Goal: Information Seeking & Learning: Learn about a topic

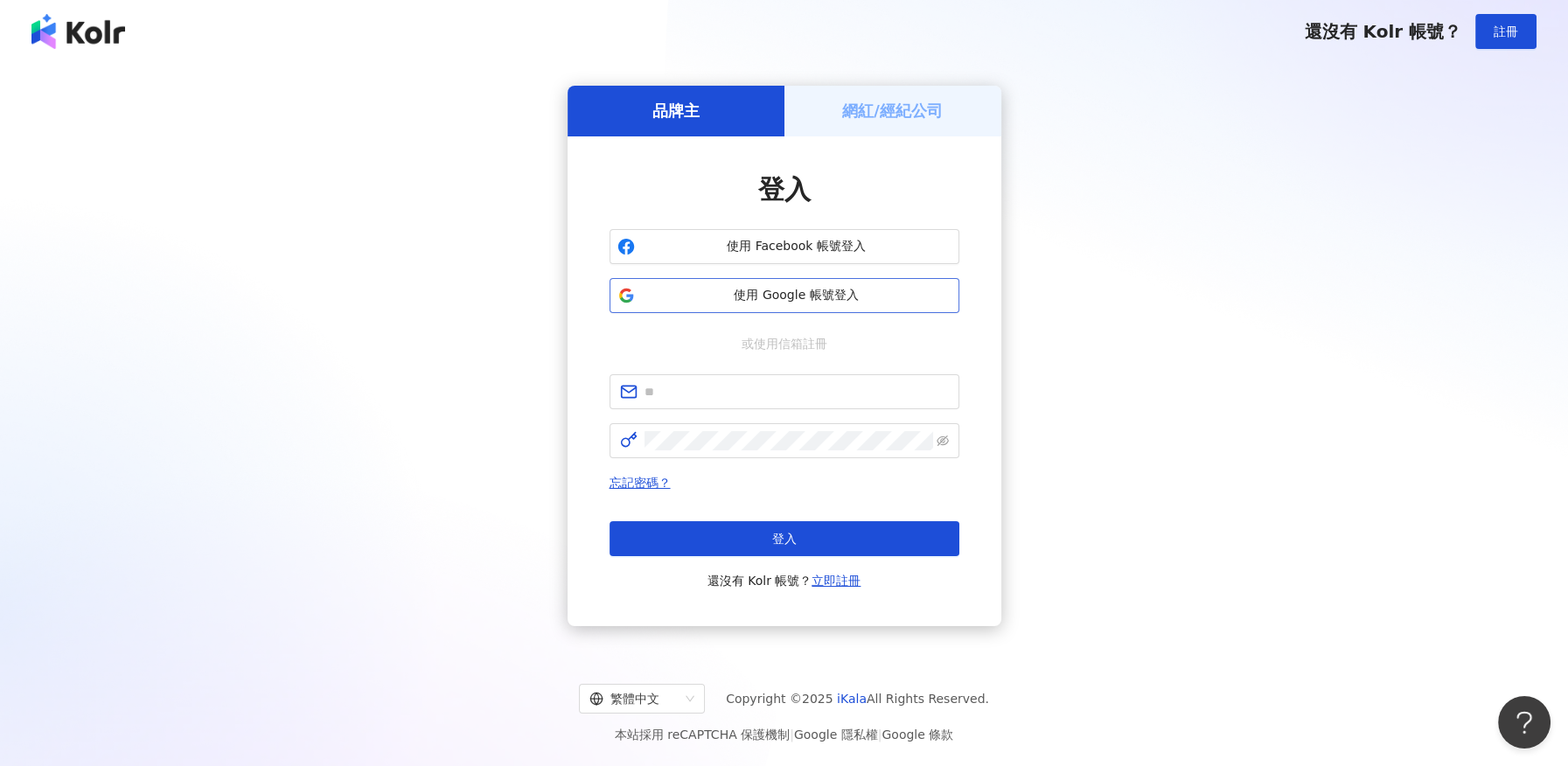
click at [685, 287] on span "使用 Google 帳號登入" at bounding box center [797, 295] width 309 height 18
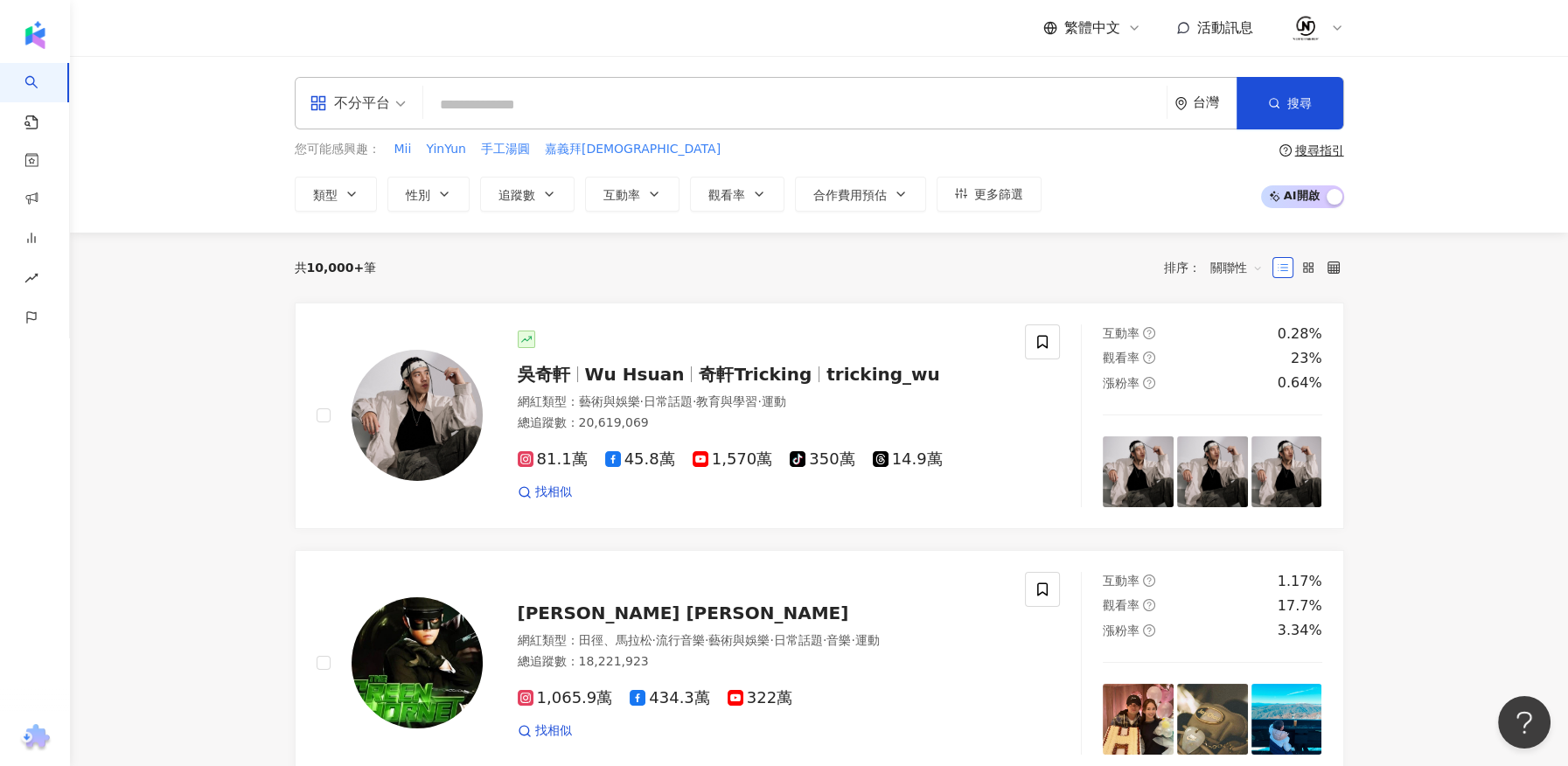
click at [511, 98] on input "search" at bounding box center [795, 105] width 729 height 34
type input "***"
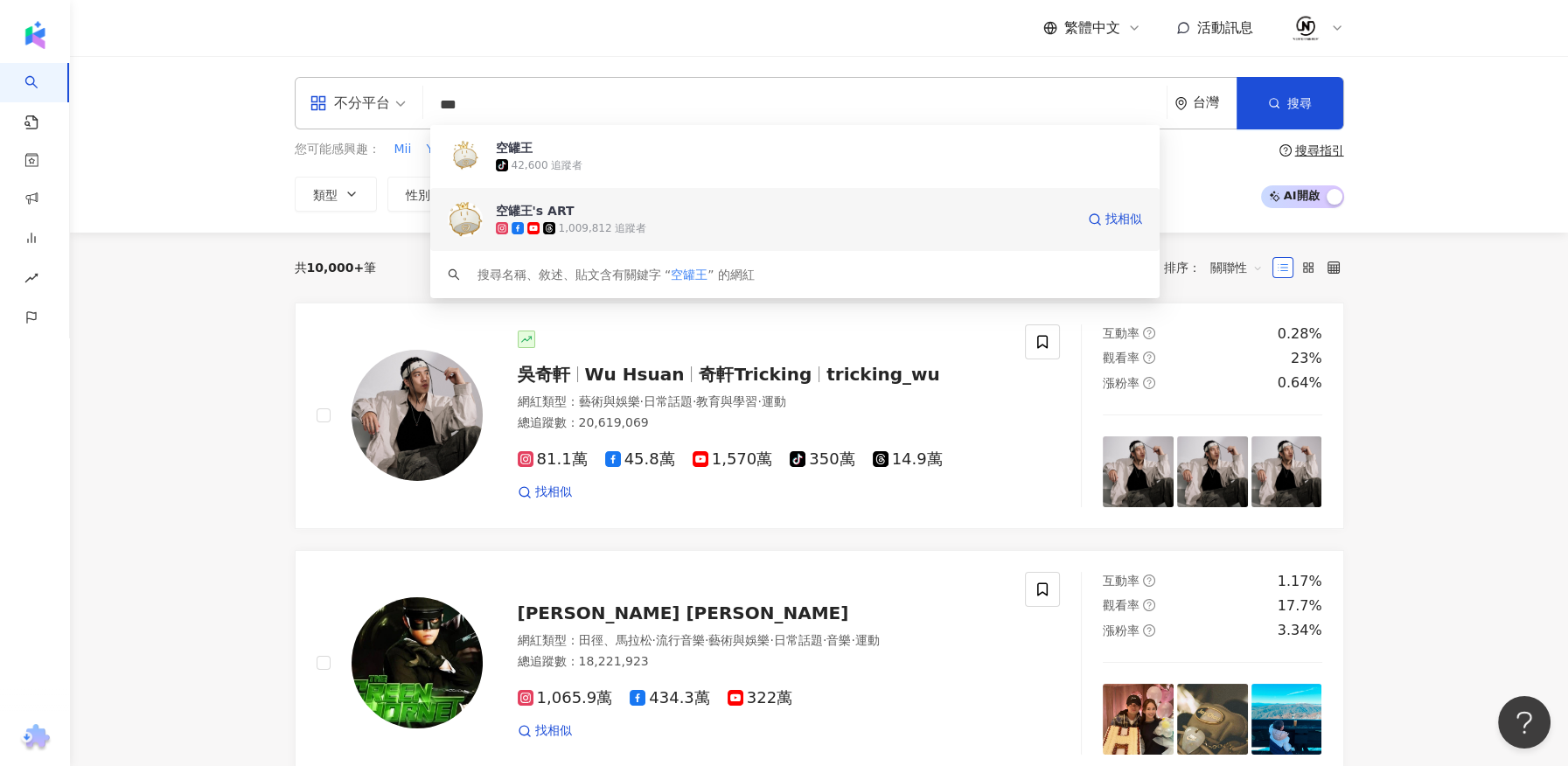
click at [533, 214] on div "空罐王's ART" at bounding box center [535, 211] width 78 height 18
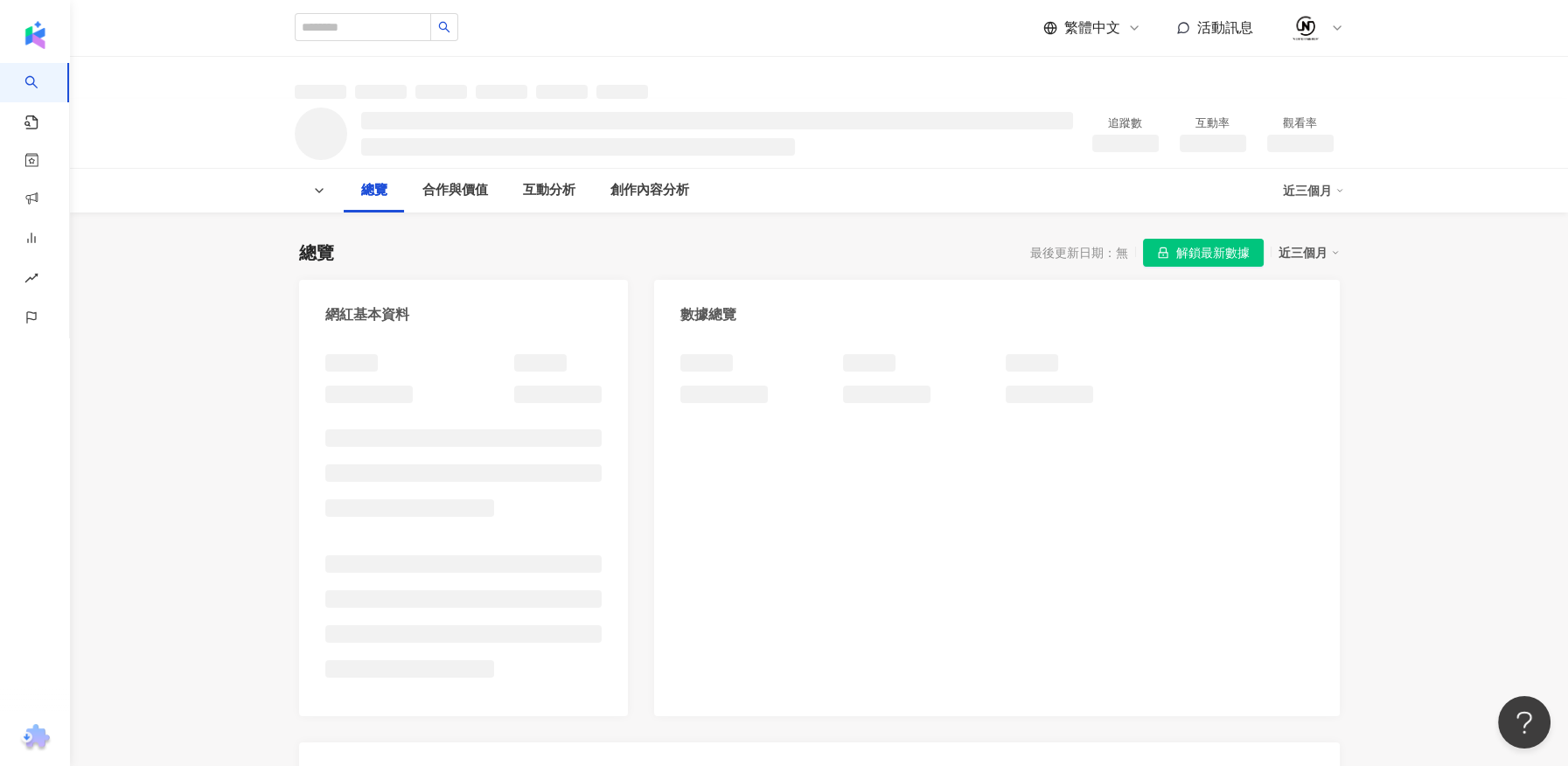
scroll to position [194, 0]
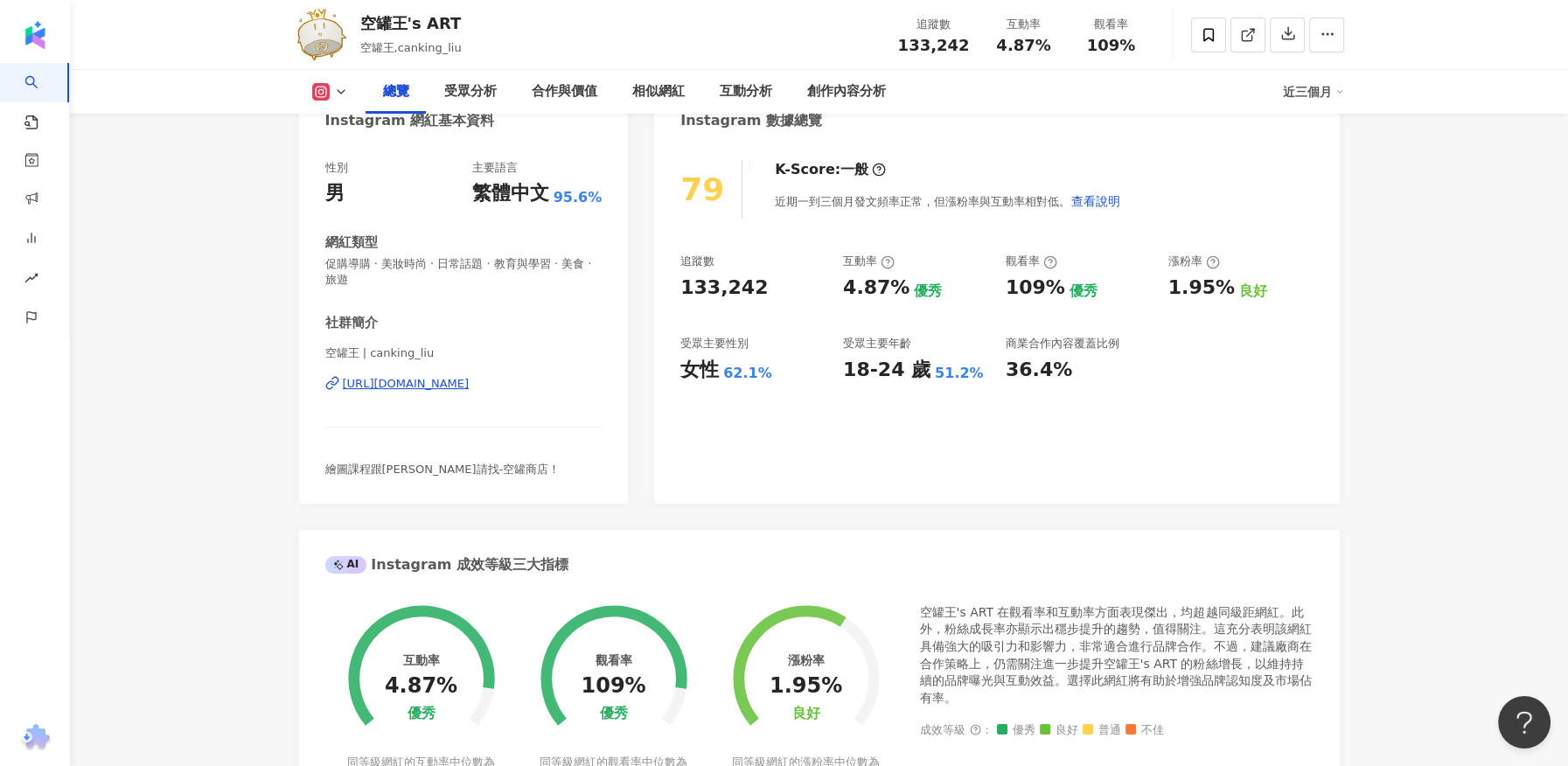
click at [346, 90] on icon at bounding box center [341, 91] width 14 height 14
click at [343, 159] on button "Facebook" at bounding box center [357, 164] width 105 height 24
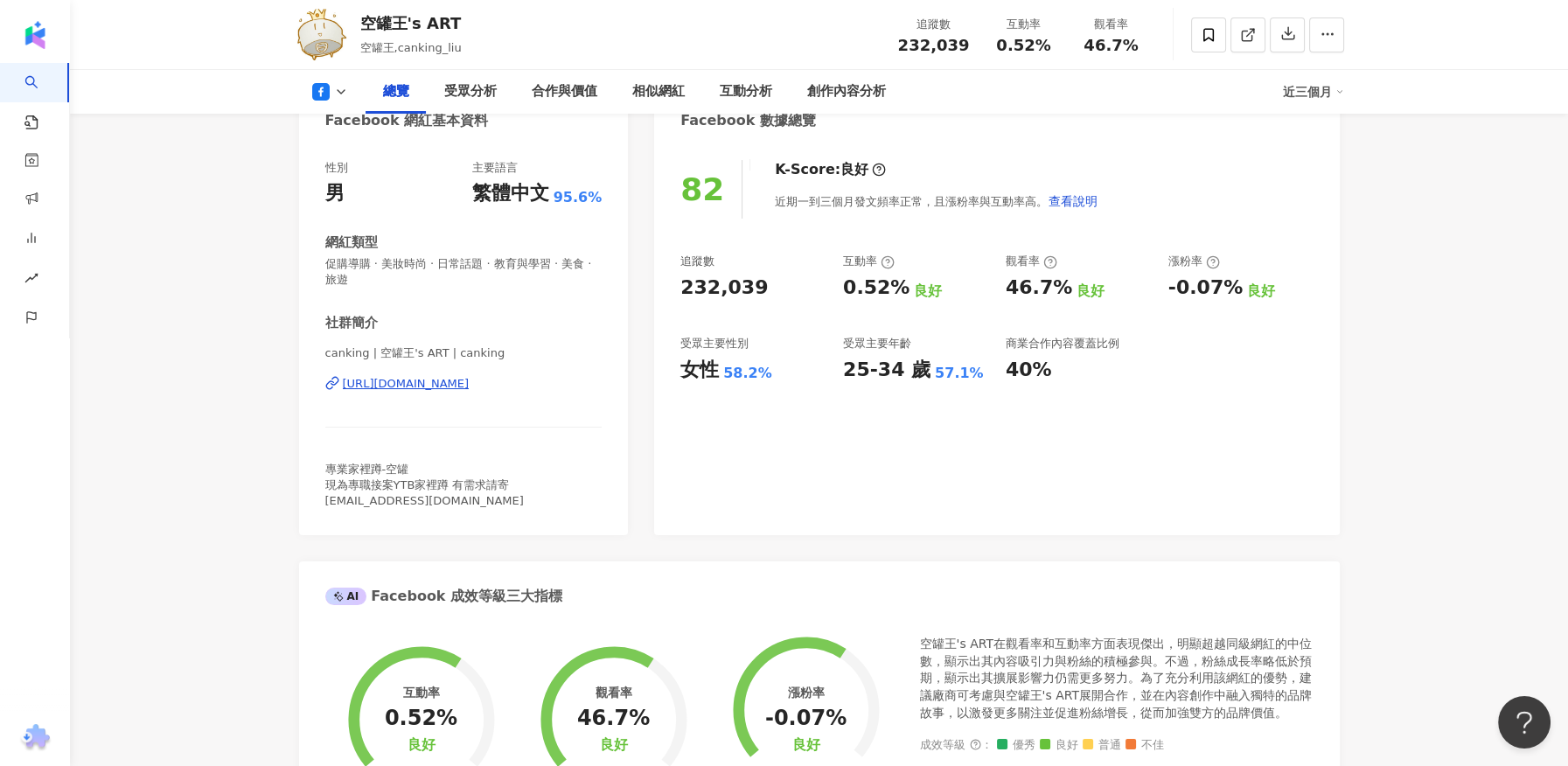
scroll to position [97, 0]
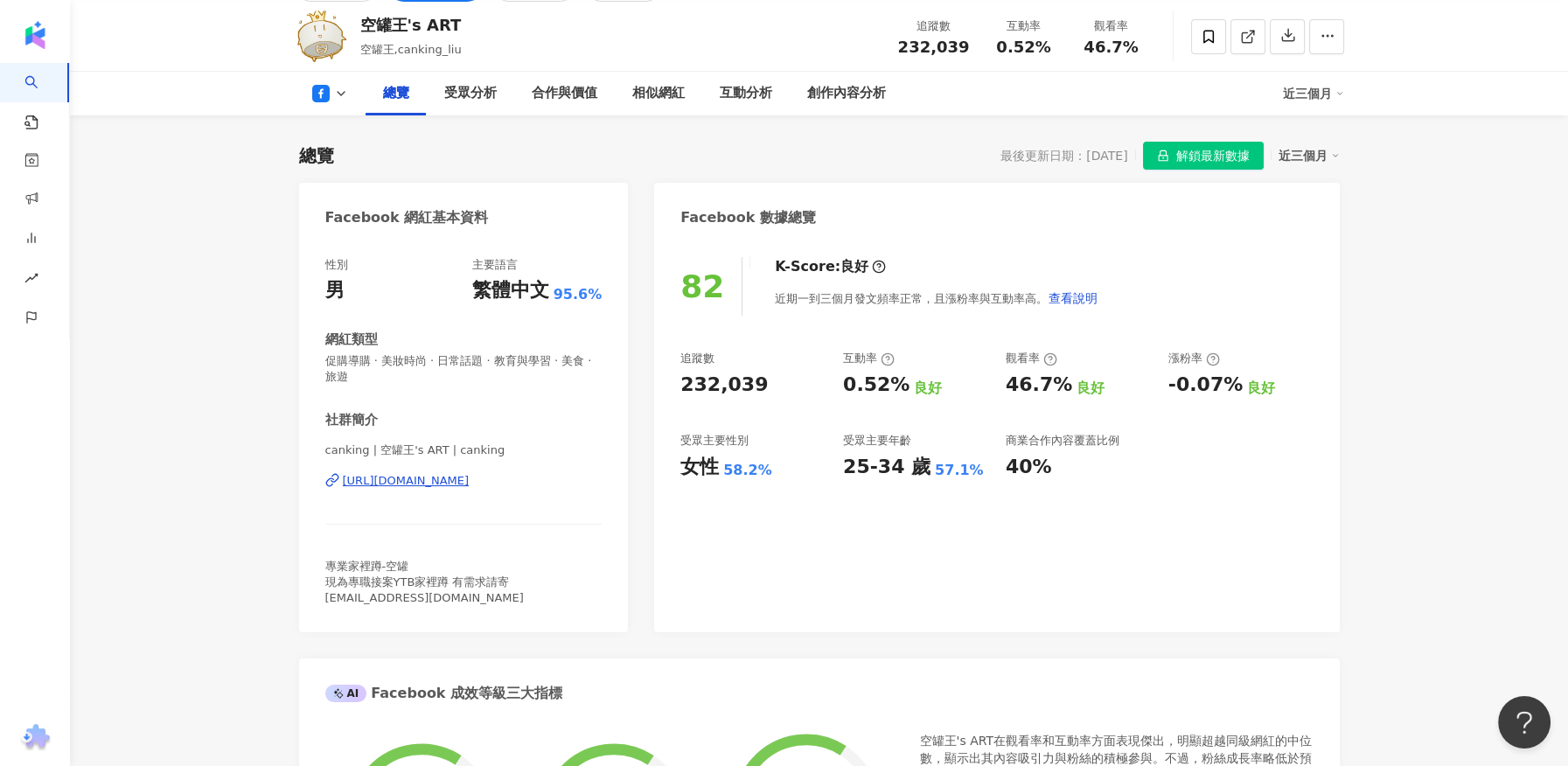
click at [340, 94] on polyline at bounding box center [341, 94] width 7 height 4
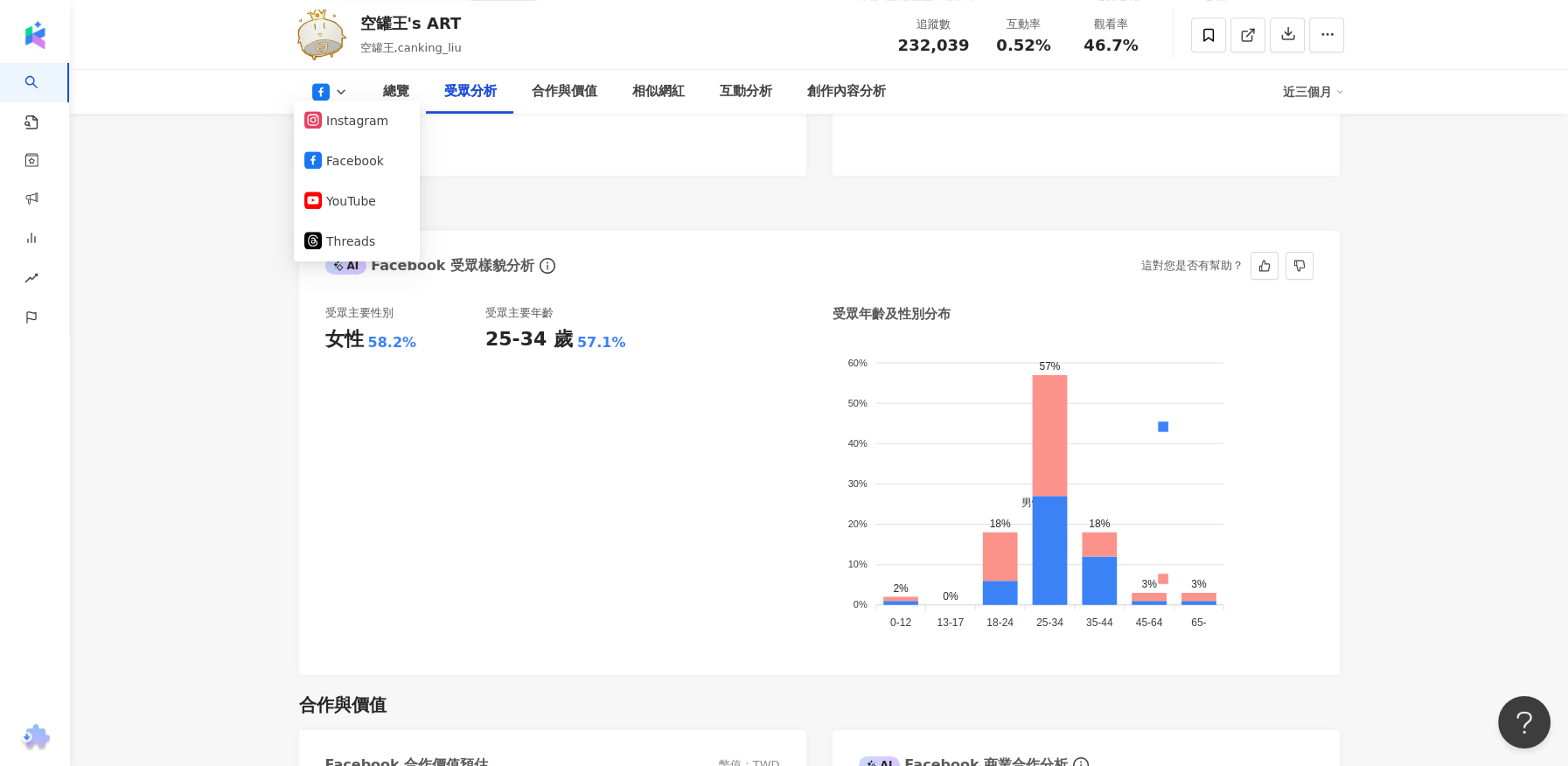
scroll to position [1457, 0]
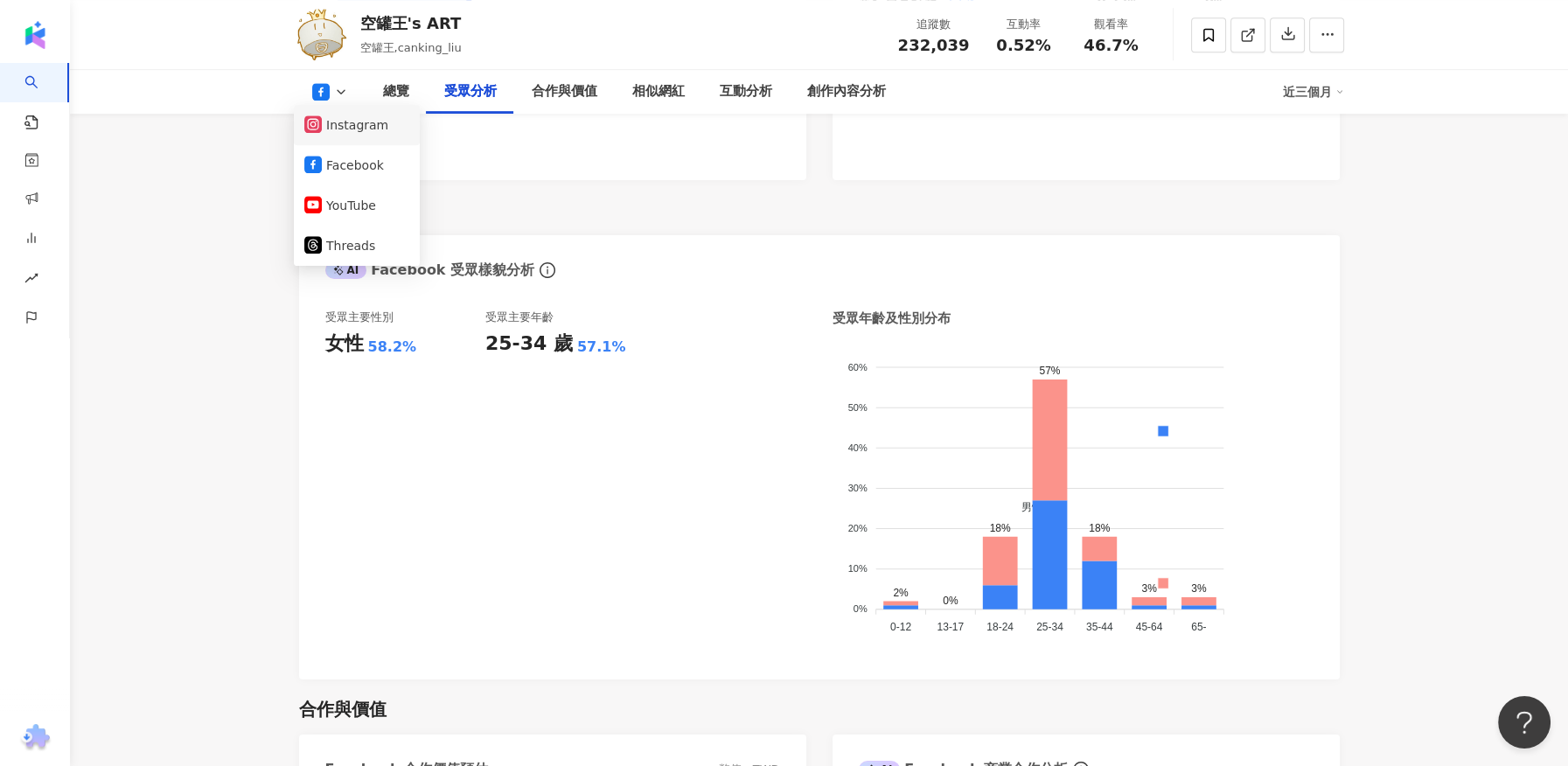
click at [364, 130] on button "Instagram" at bounding box center [357, 125] width 105 height 24
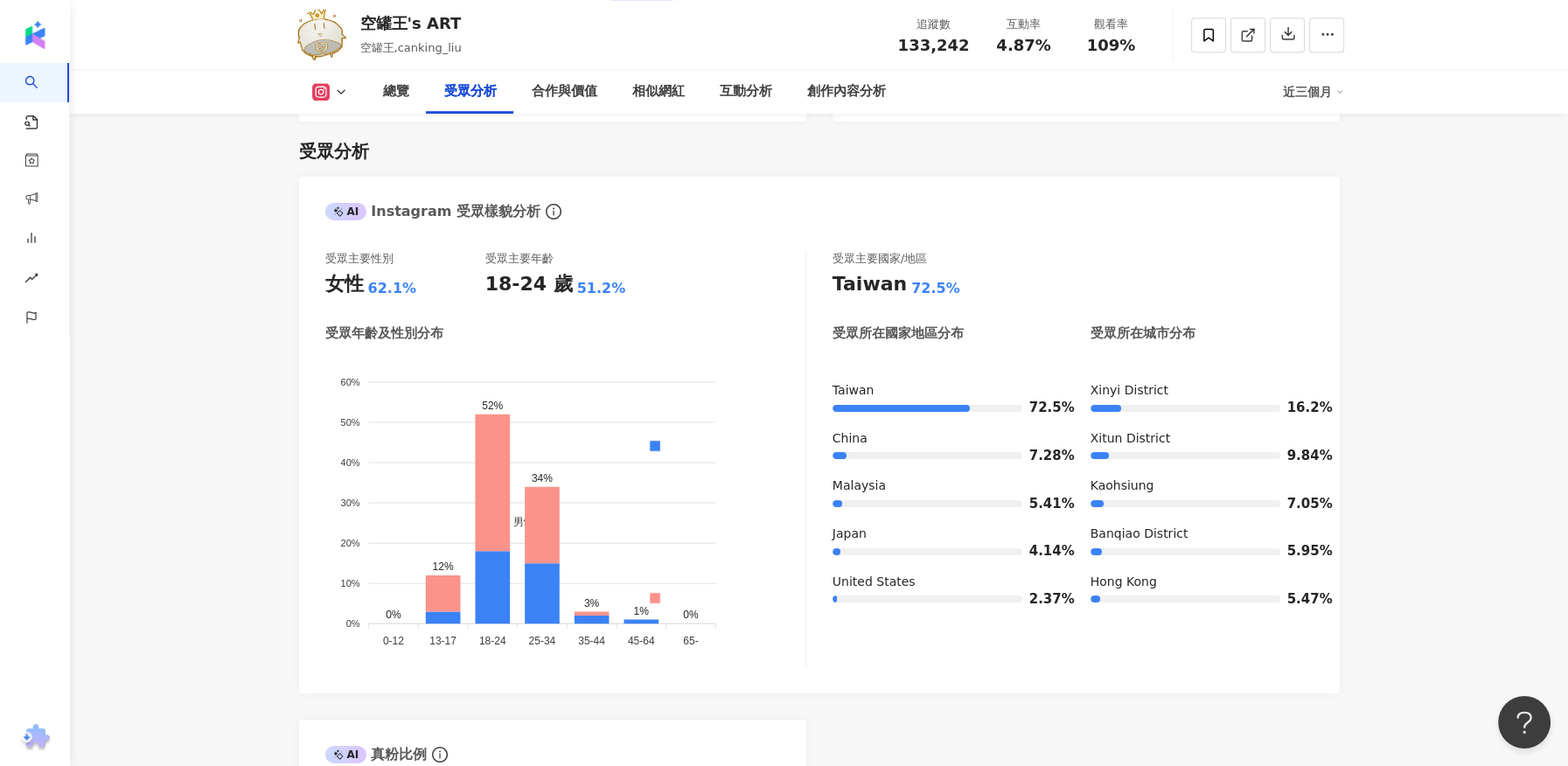
scroll to position [1425, 0]
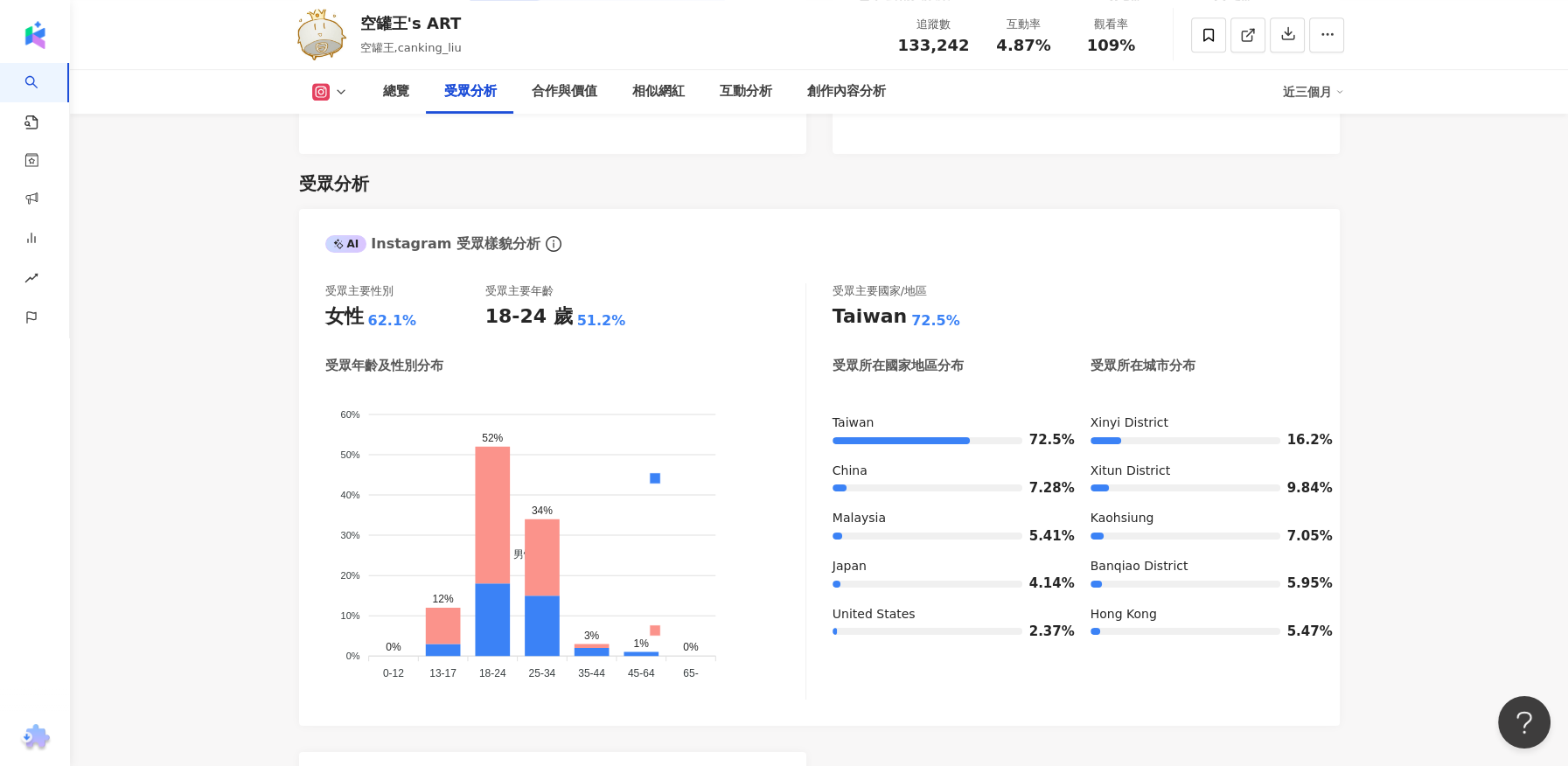
click at [342, 99] on button at bounding box center [330, 91] width 71 height 18
click at [345, 159] on button "Facebook" at bounding box center [357, 165] width 105 height 24
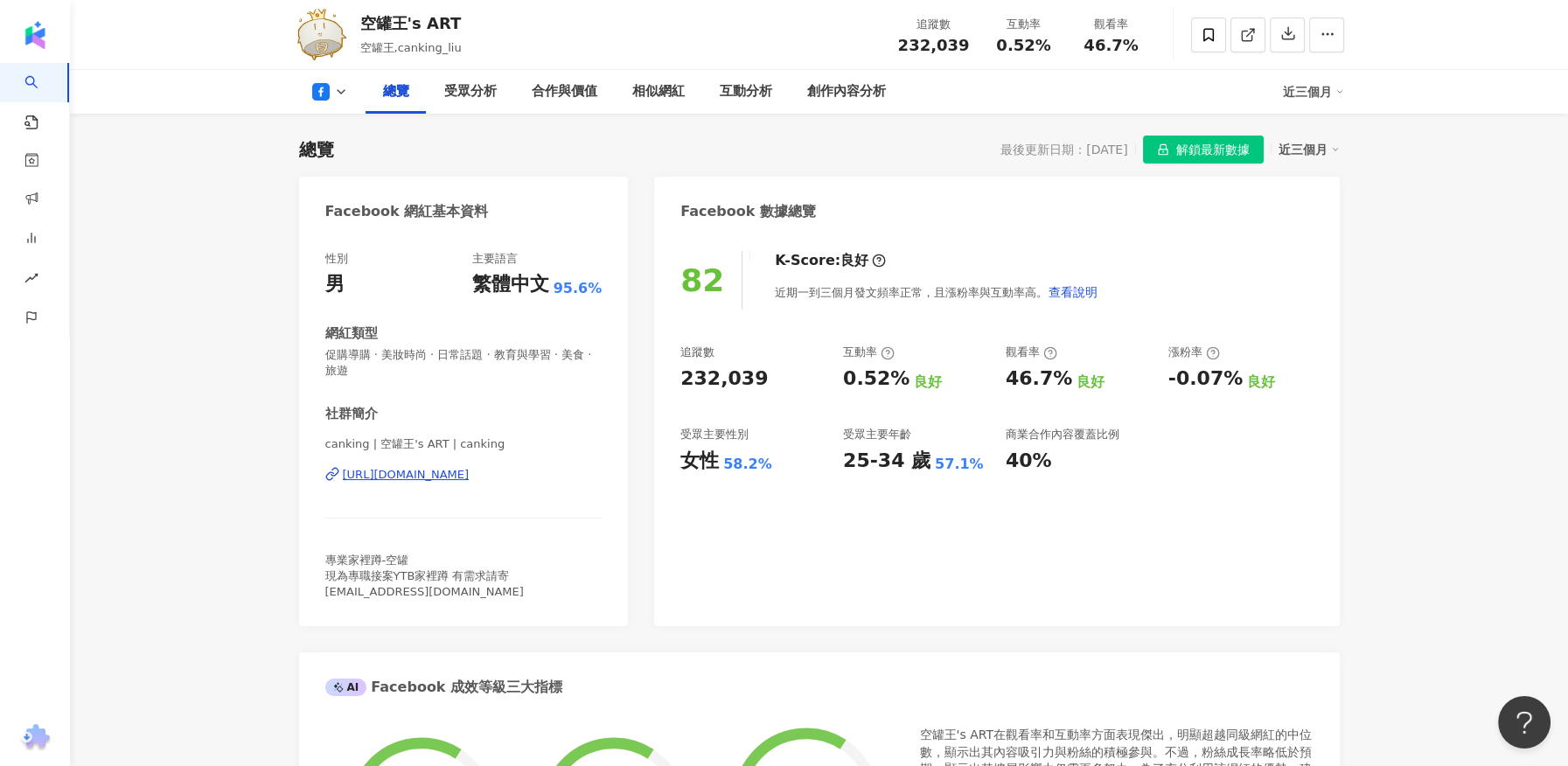
scroll to position [97, 0]
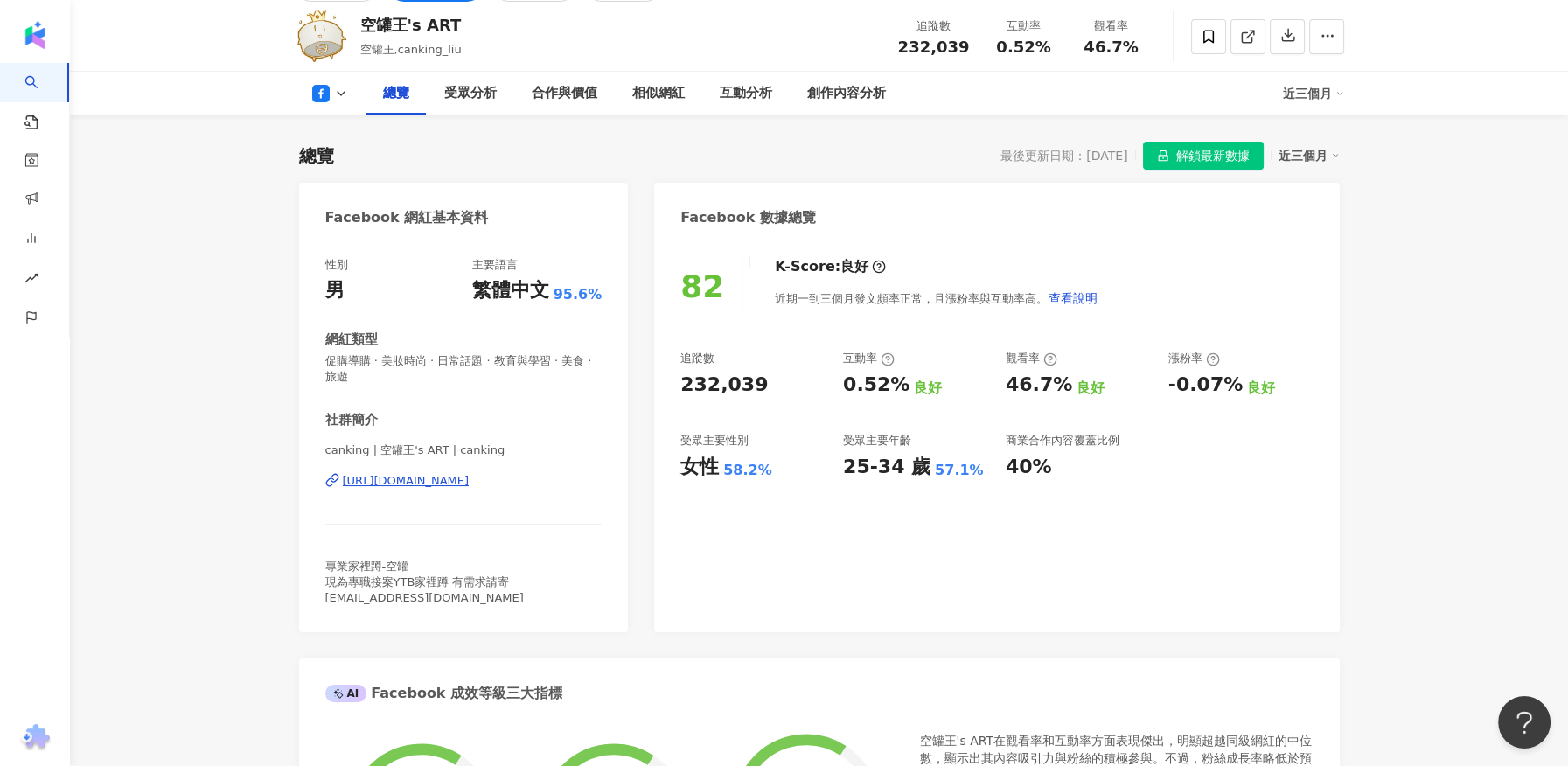
click at [902, 366] on div "互動率" at bounding box center [916, 358] width 145 height 16
click at [1075, 303] on span "查看說明" at bounding box center [1072, 298] width 49 height 14
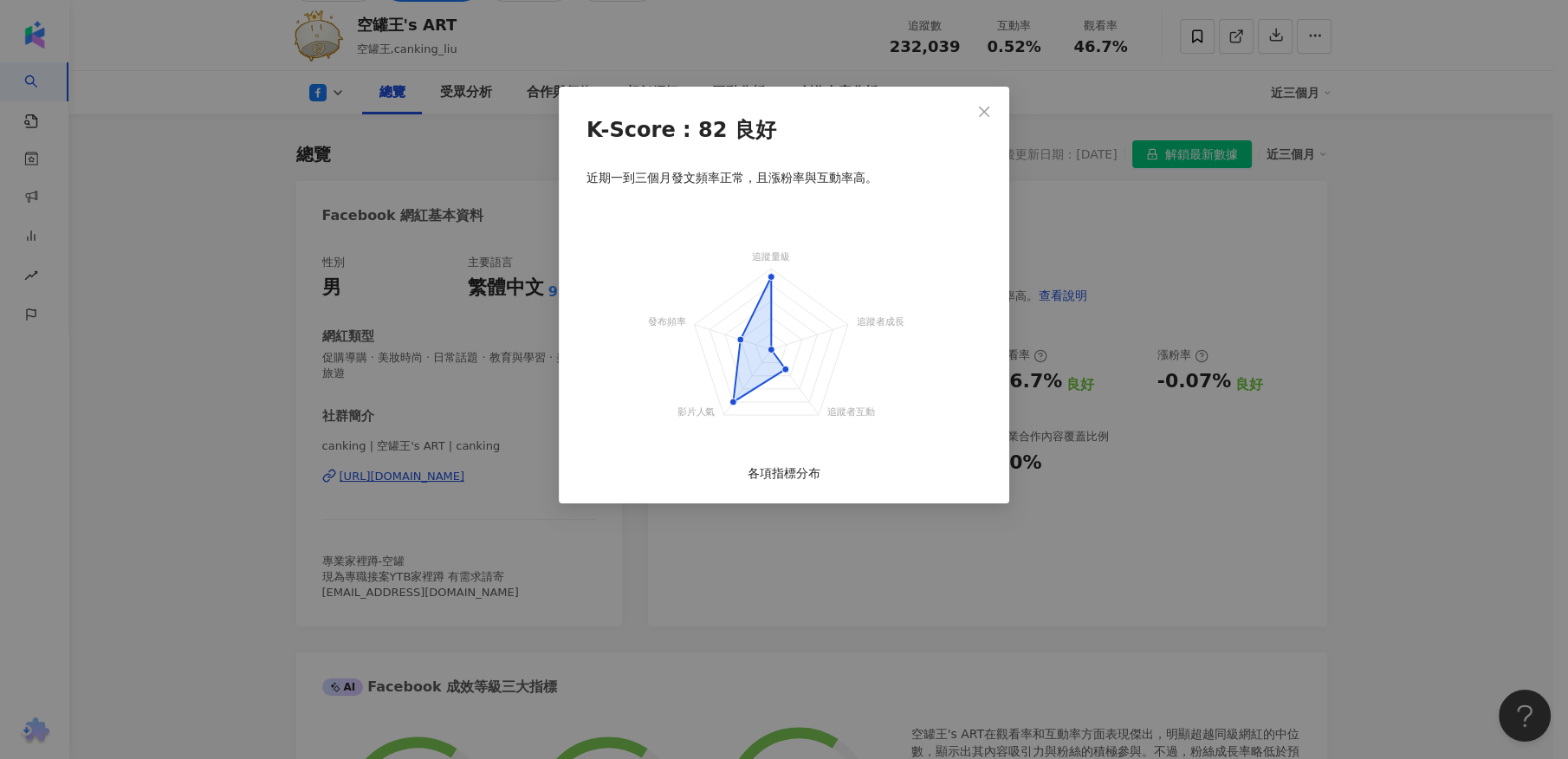
click at [1132, 320] on div "K-Score : 82 良好 近期一到三個月發文頻率正常，且漲粉率與互動率高。 追蹤量級 追蹤者成長 追蹤者互動 影片人氣 發布頻率 各項指標分布" at bounding box center [784, 380] width 1568 height 759
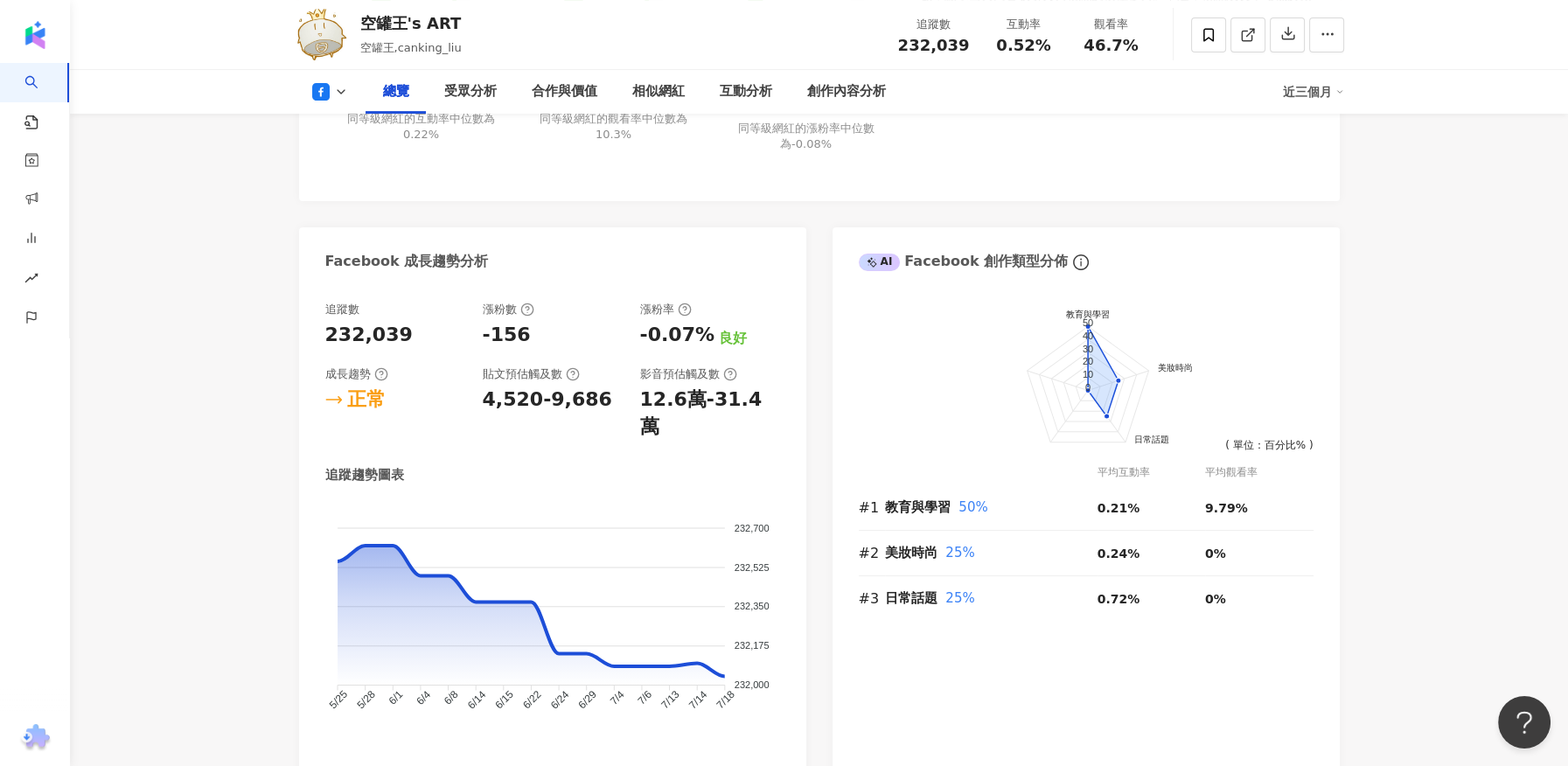
scroll to position [875, 0]
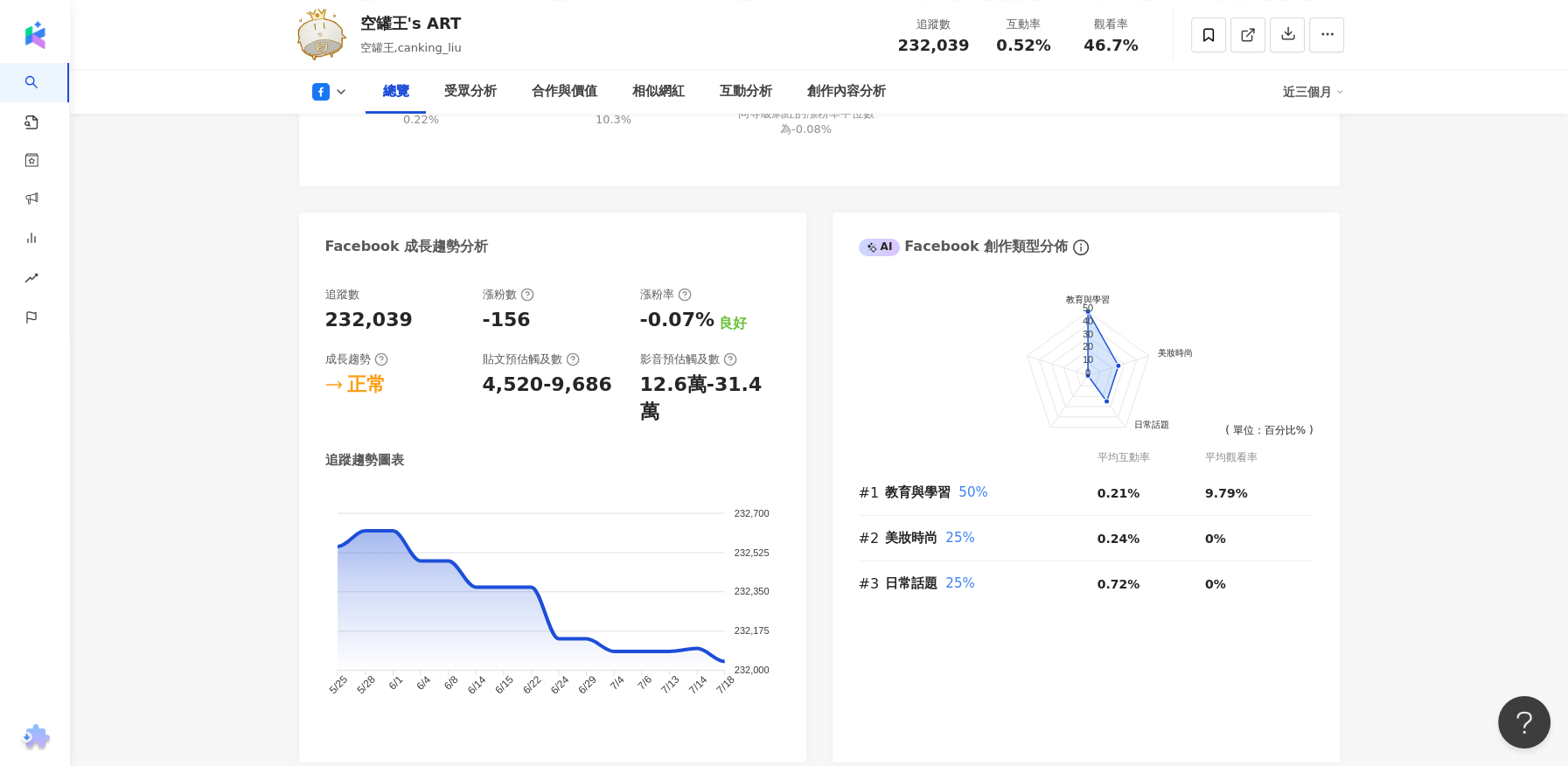
click at [563, 357] on div "貼文預估觸及數" at bounding box center [531, 359] width 97 height 16
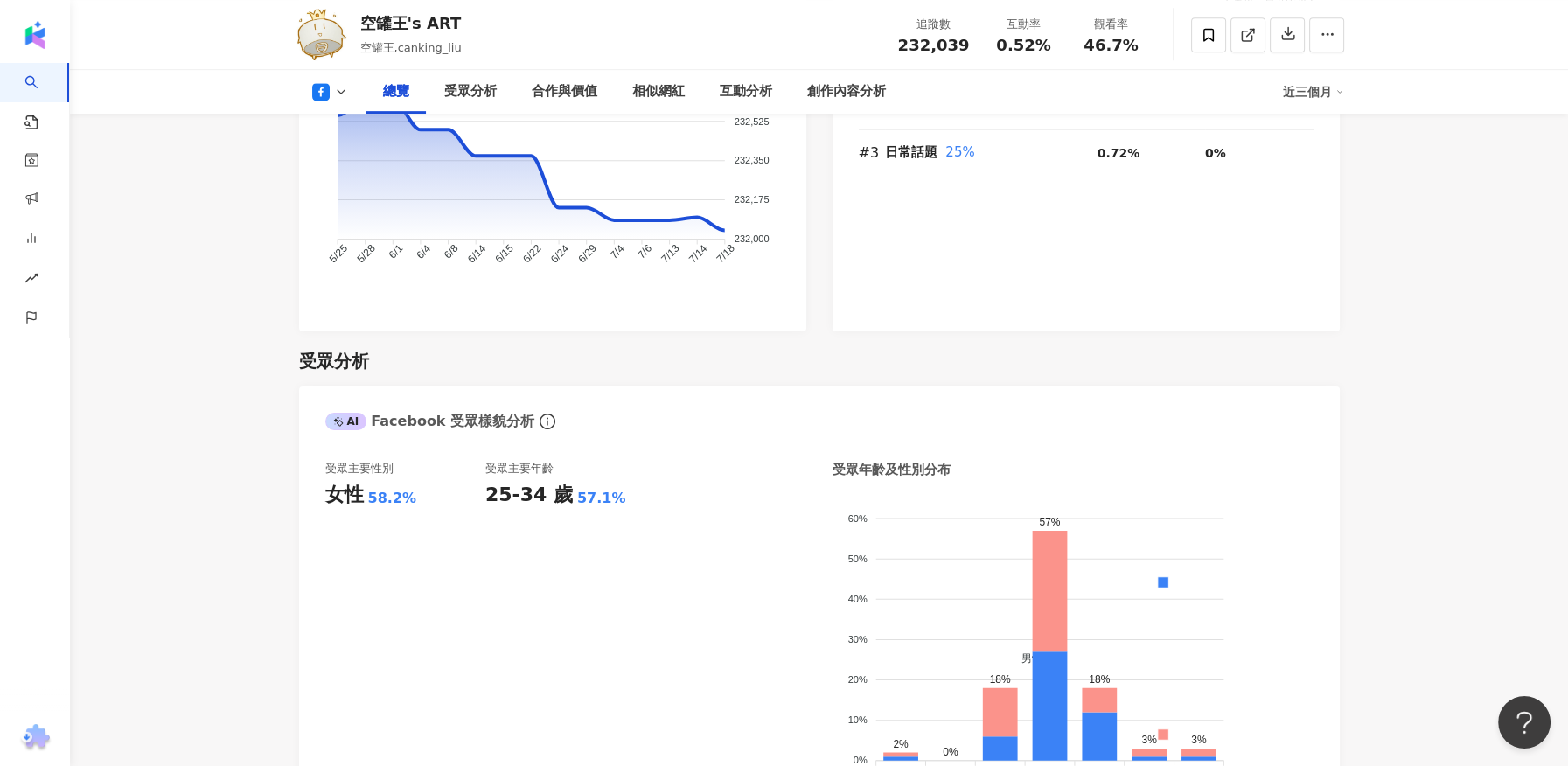
scroll to position [1554, 0]
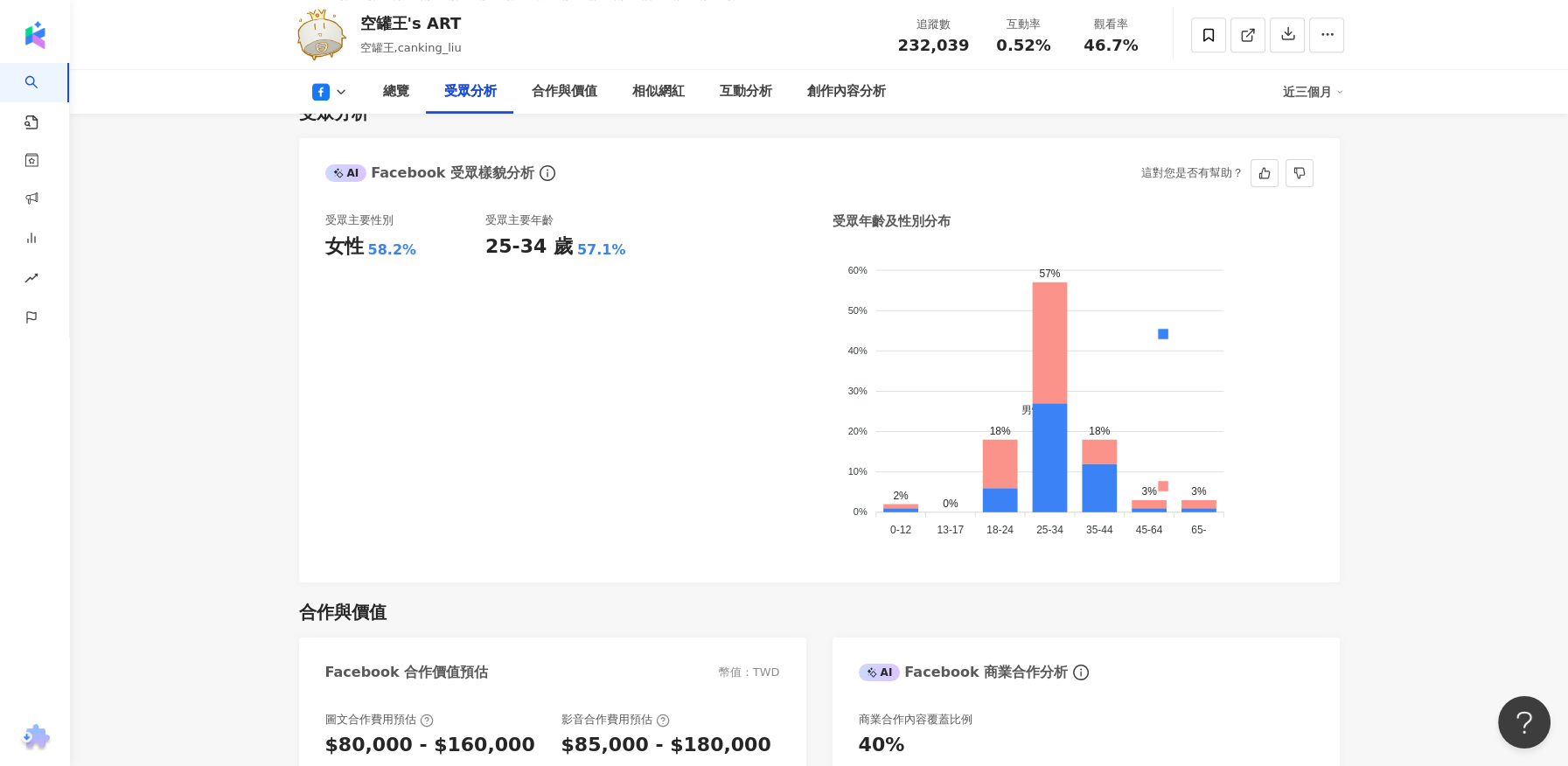
drag, startPoint x: 622, startPoint y: 219, endPoint x: 606, endPoint y: 246, distance: 31.4
click at [624, 234] on div "受眾主要年齡 25-34 歲 57.1%" at bounding box center [566, 384] width 160 height 344
drag, startPoint x: 407, startPoint y: 227, endPoint x: 320, endPoint y: 232, distance: 87.1
click at [320, 232] on div "受眾主要性別 女性 58.2% 受眾主要年齡 25-34 歲 57.1% 受眾年齡及性別分布 男性 女性 60% 60% 50% 50% 40% 40% 30…" at bounding box center [819, 389] width 1041 height 388
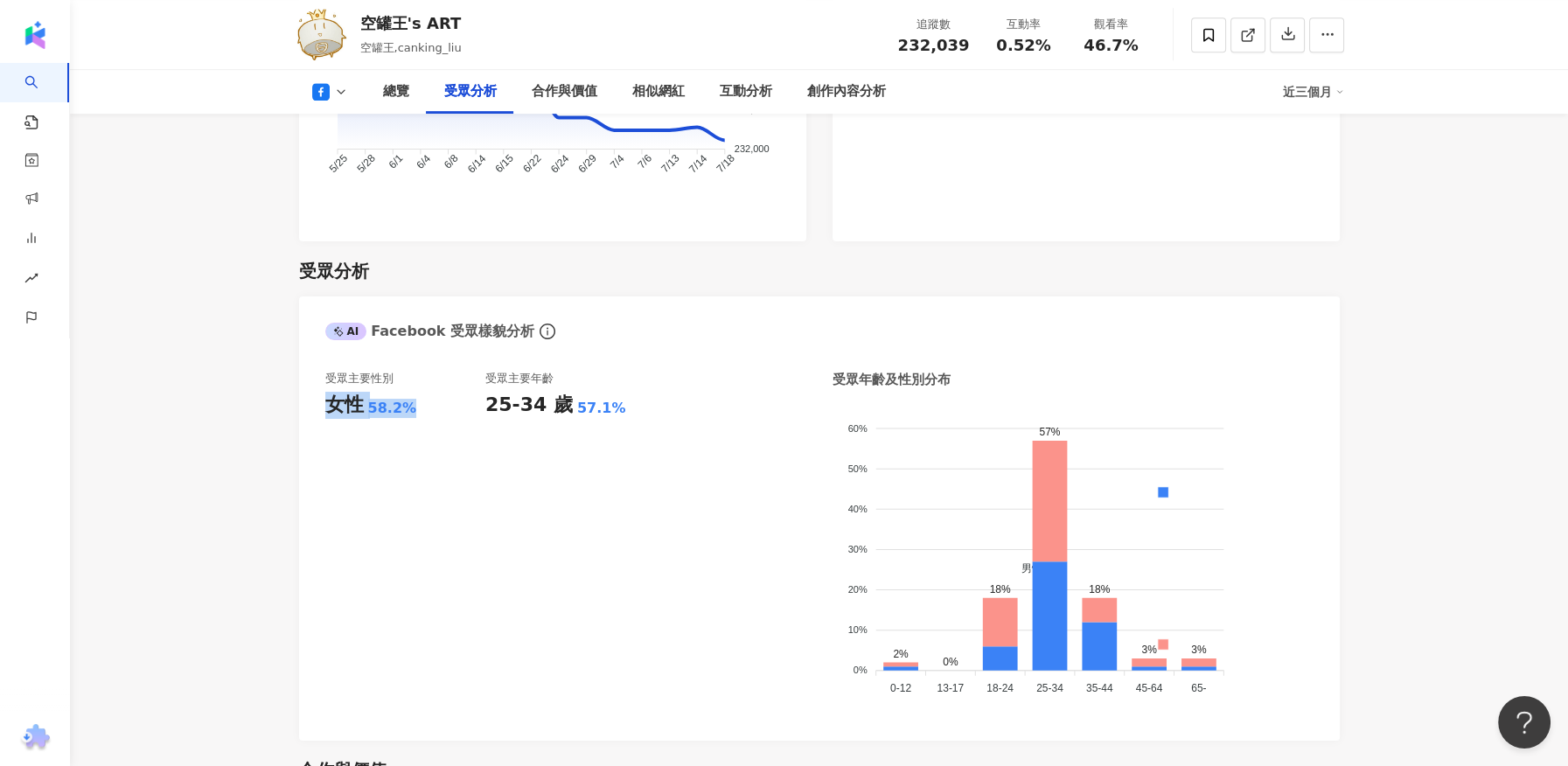
scroll to position [1166, 0]
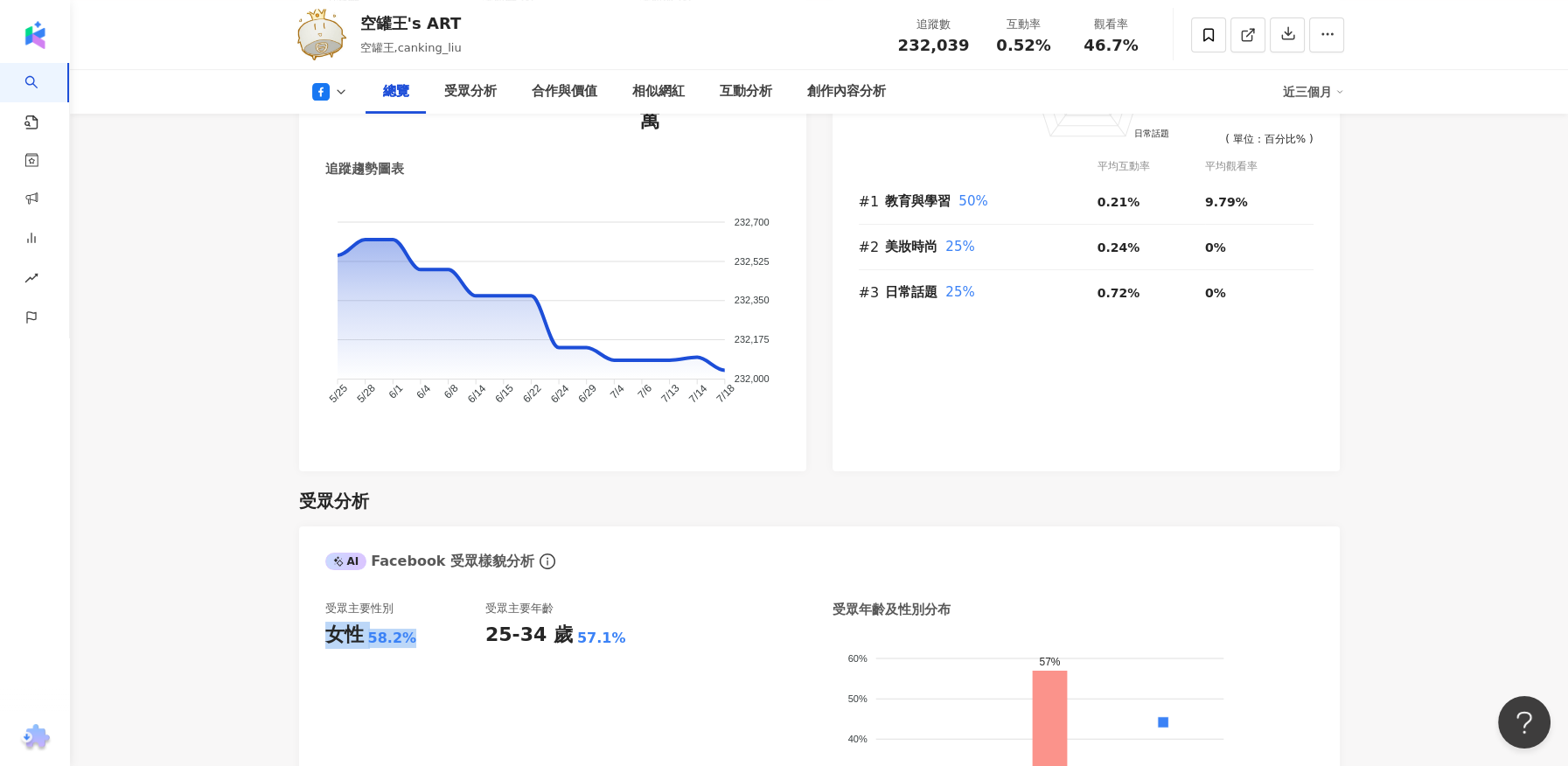
click at [314, 33] on img at bounding box center [320, 34] width 52 height 52
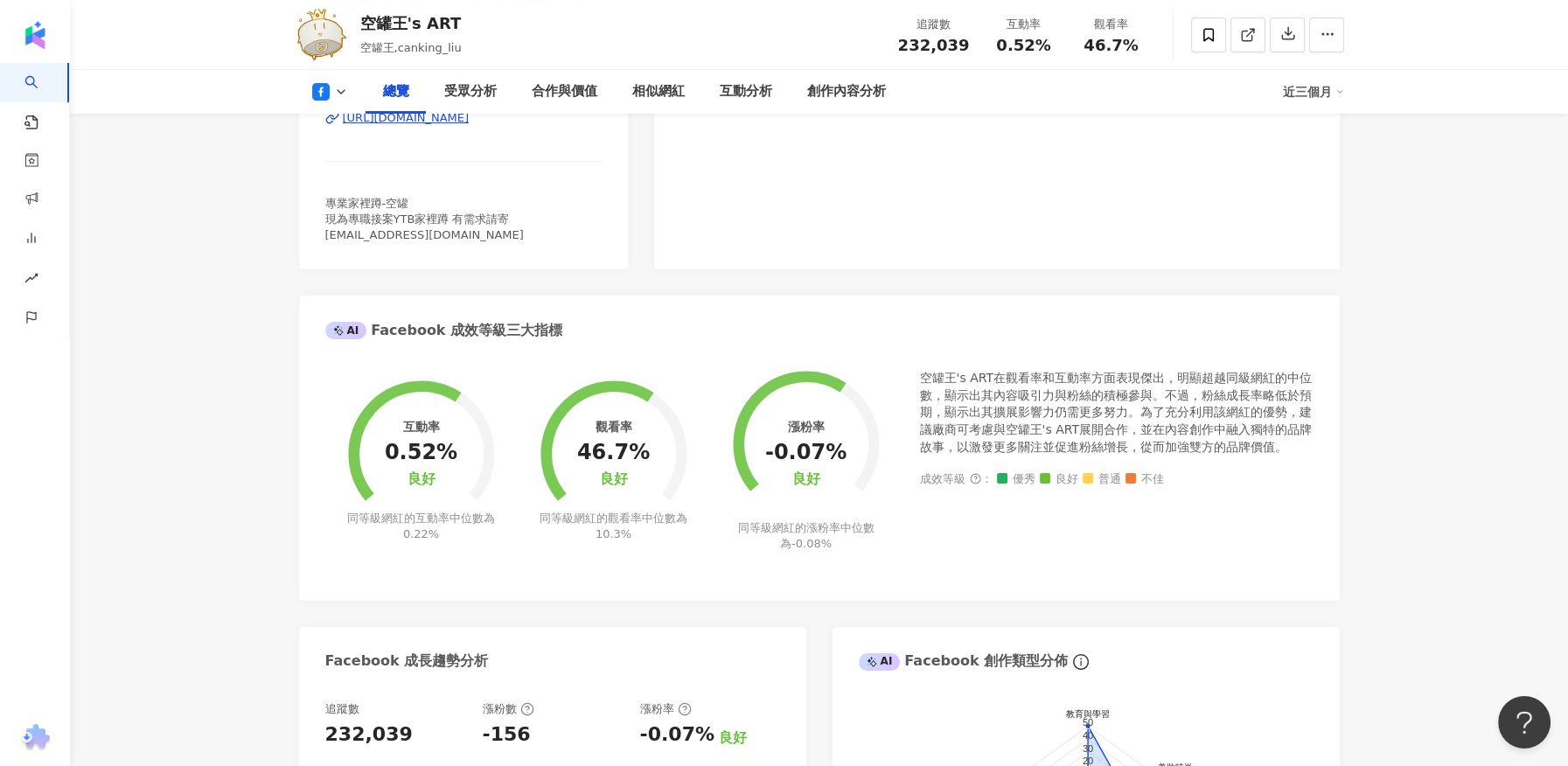
scroll to position [0, 0]
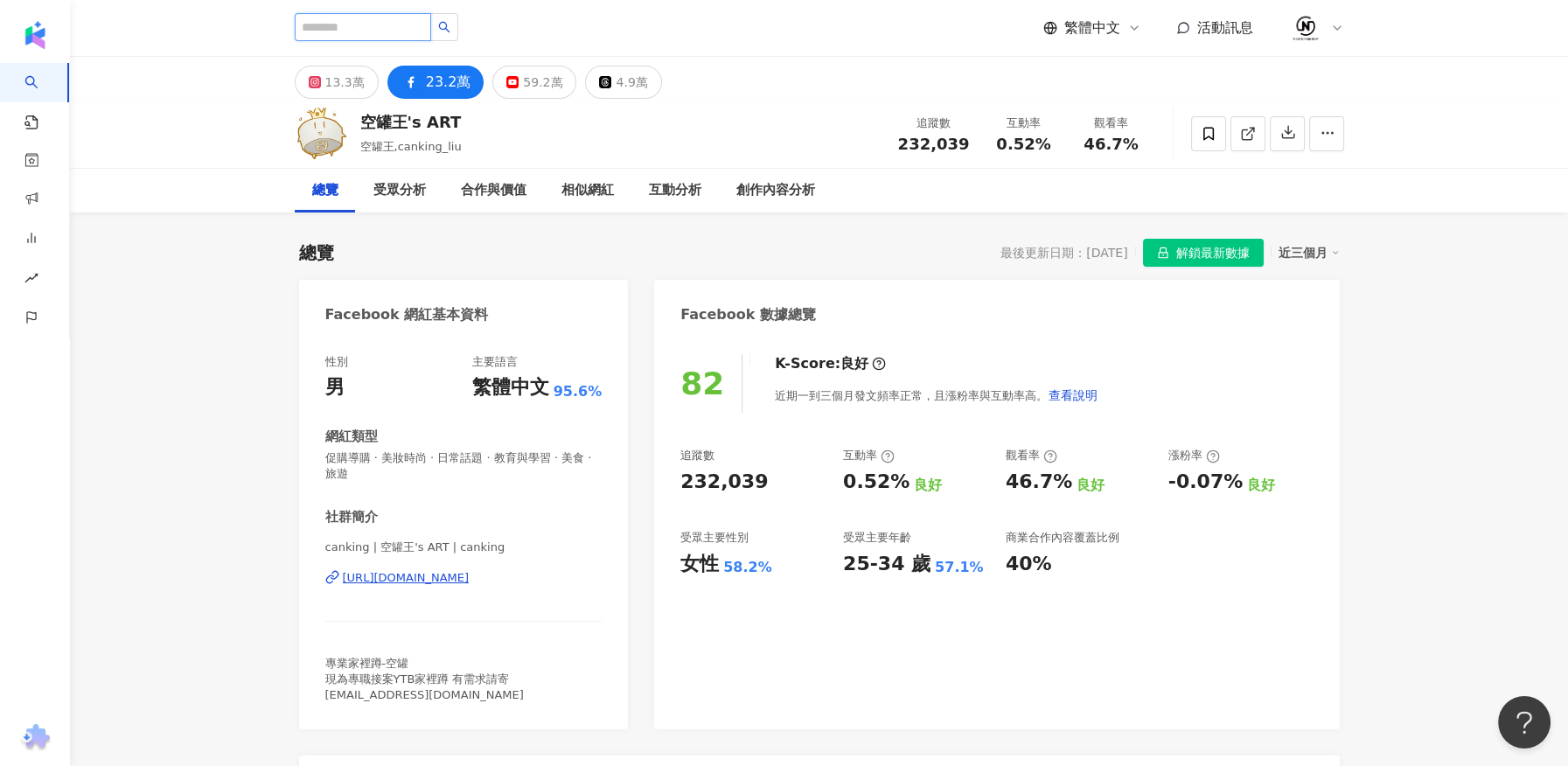
click at [348, 29] on input "search" at bounding box center [362, 27] width 136 height 28
paste input "**********"
type input "**********"
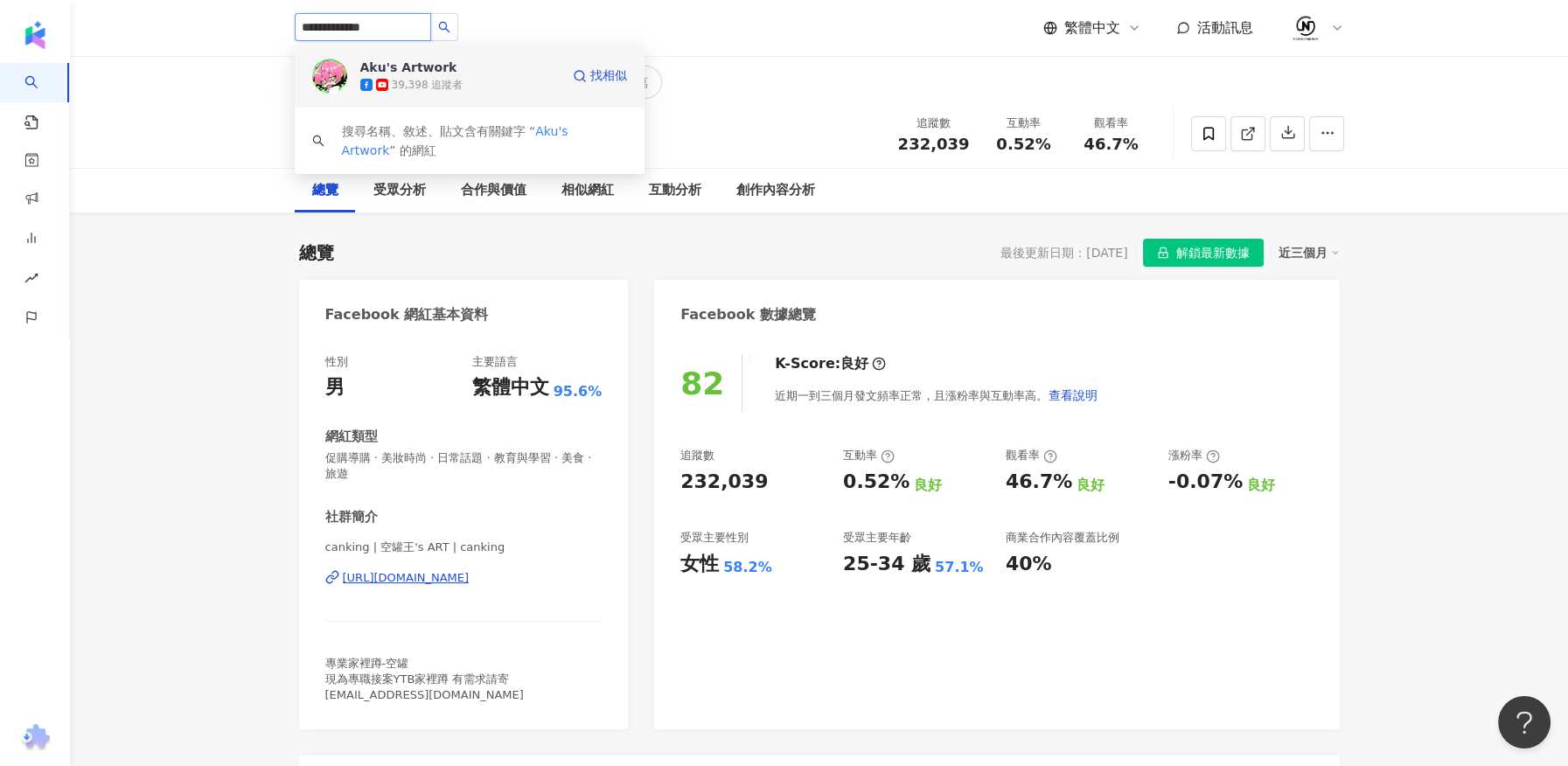
click at [373, 89] on span at bounding box center [368, 84] width 16 height 12
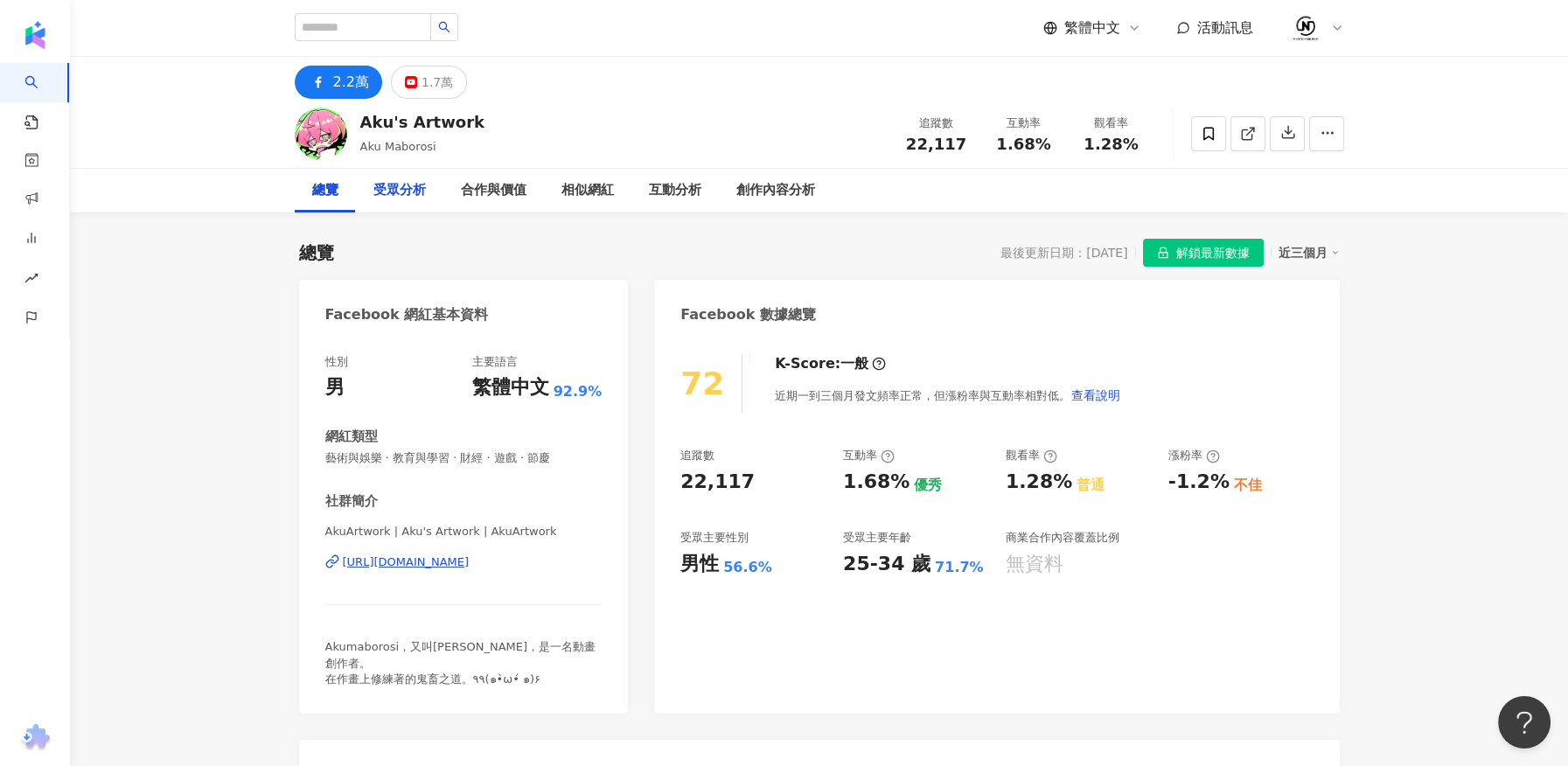
click at [391, 199] on div "受眾分析" at bounding box center [400, 190] width 52 height 21
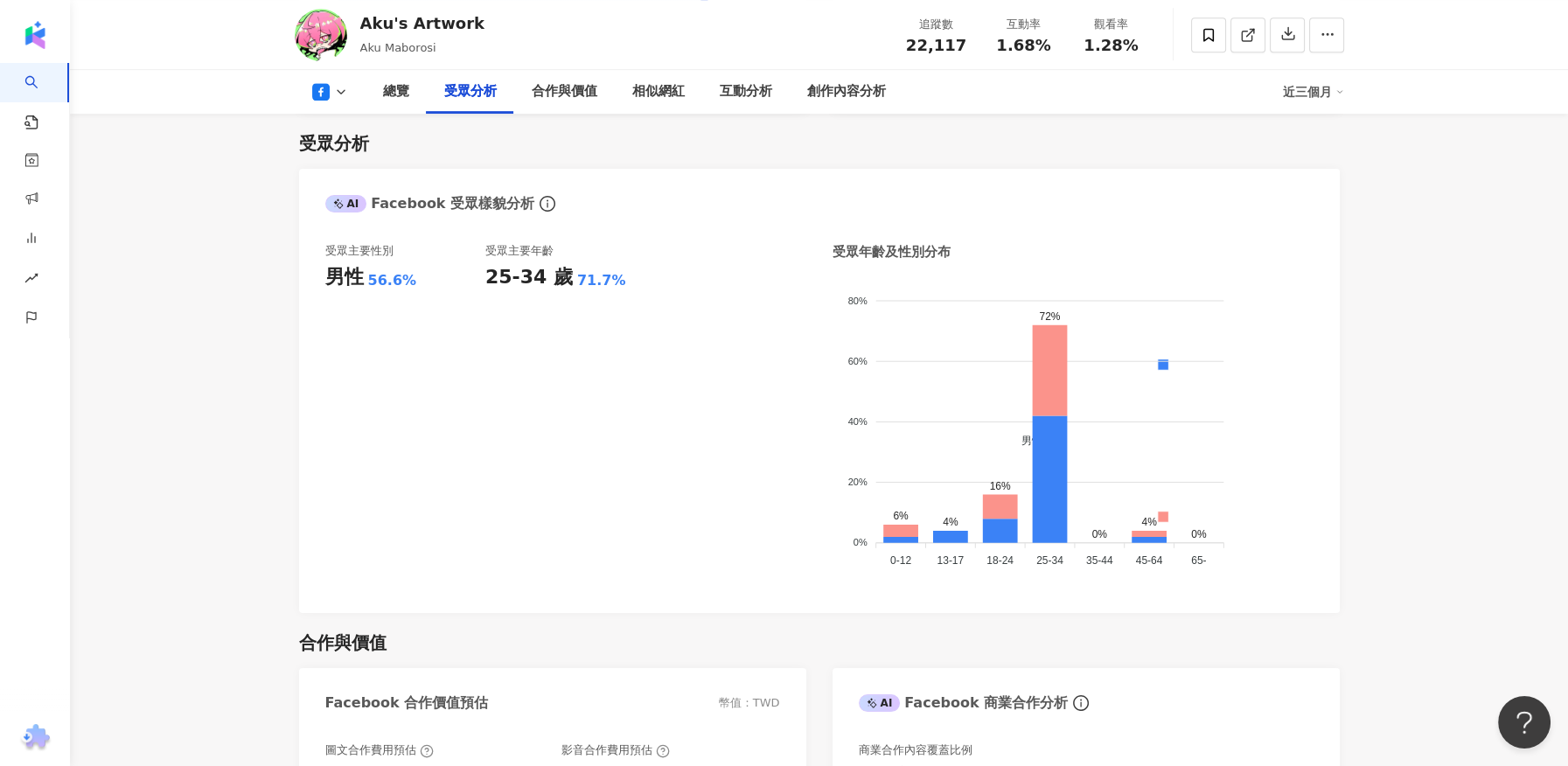
click at [350, 18] on div "Aku's Artwork Aku Maborosi 追蹤數 22,117 互動率 1.68% 觀看率 1.28%" at bounding box center [819, 34] width 1119 height 69
click at [312, 34] on img at bounding box center [320, 34] width 52 height 52
click at [403, 20] on div "Aku's Artwork" at bounding box center [422, 22] width 124 height 21
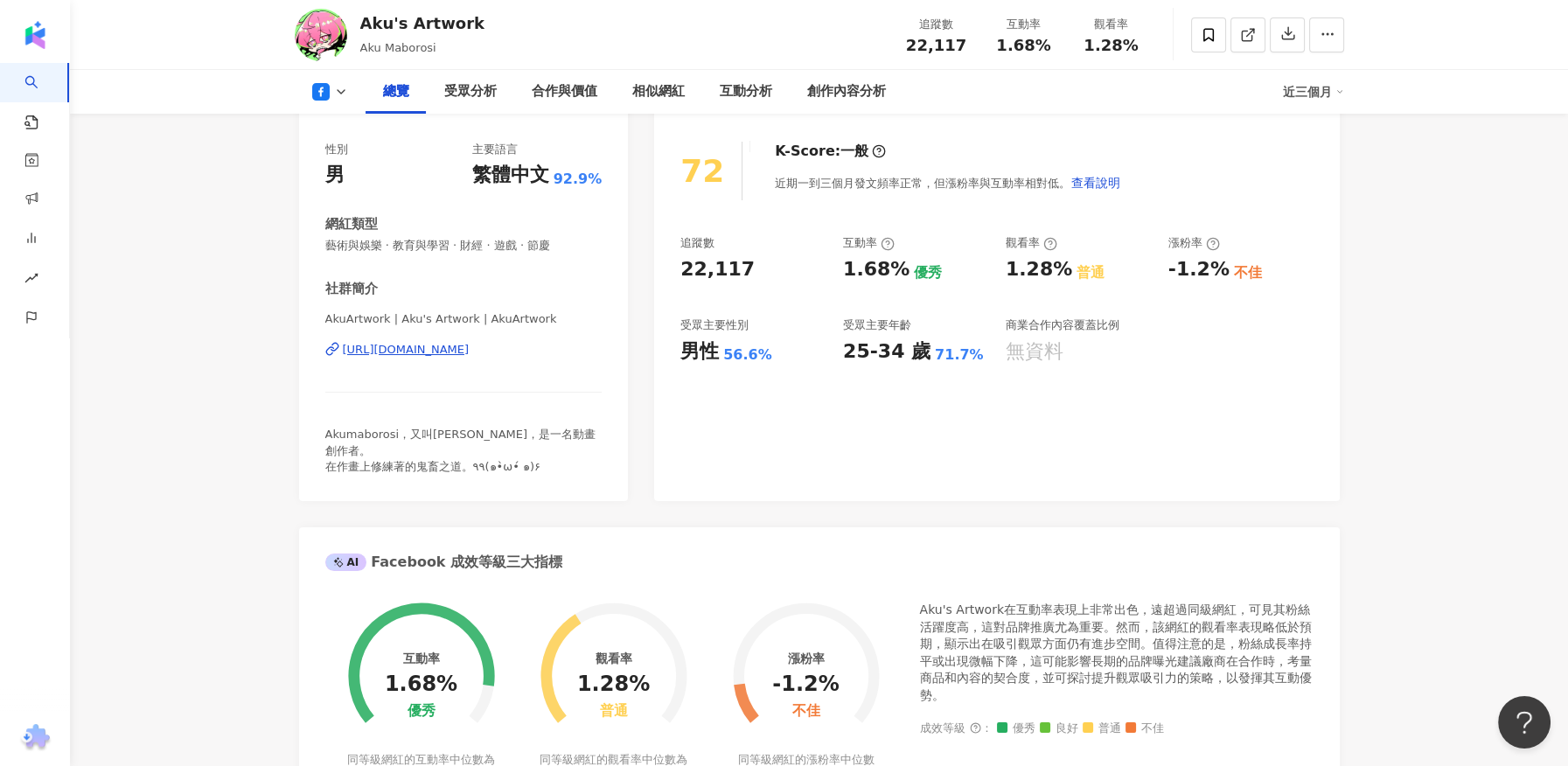
scroll to position [0, 0]
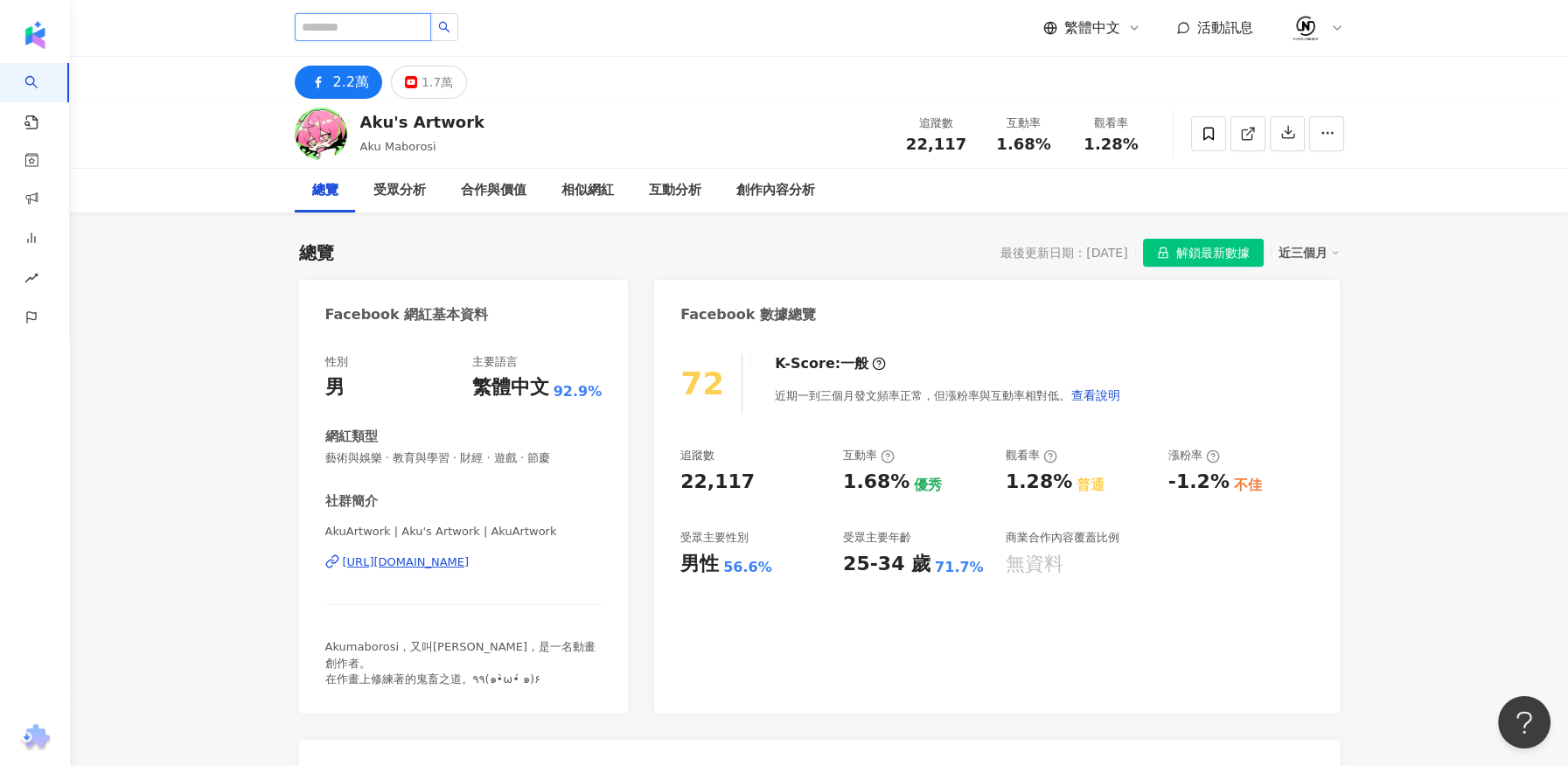
click at [388, 13] on input "search" at bounding box center [362, 27] width 136 height 28
paste input "****"
type input "****"
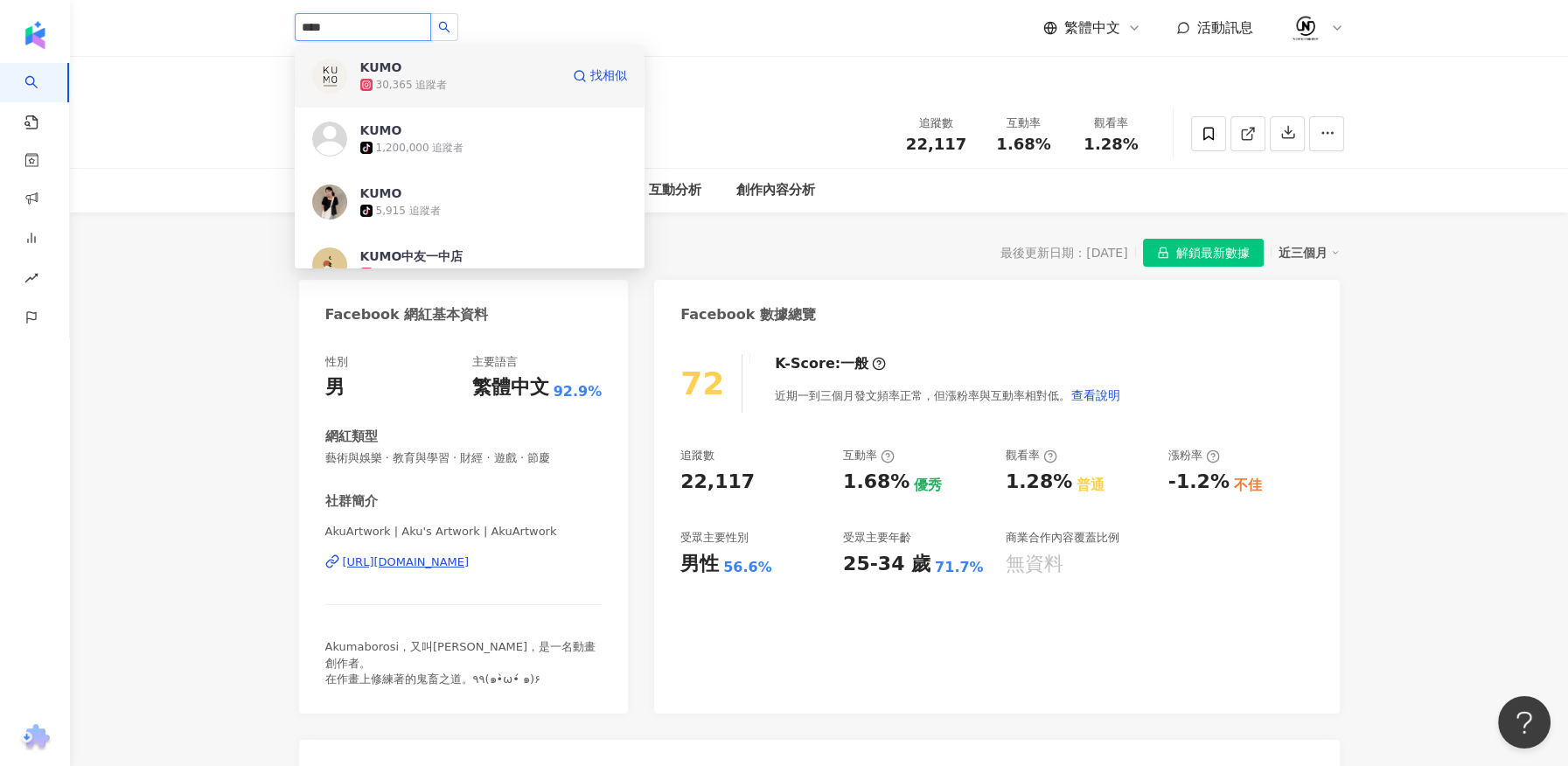
click at [416, 69] on span "KUMO" at bounding box center [417, 67] width 114 height 18
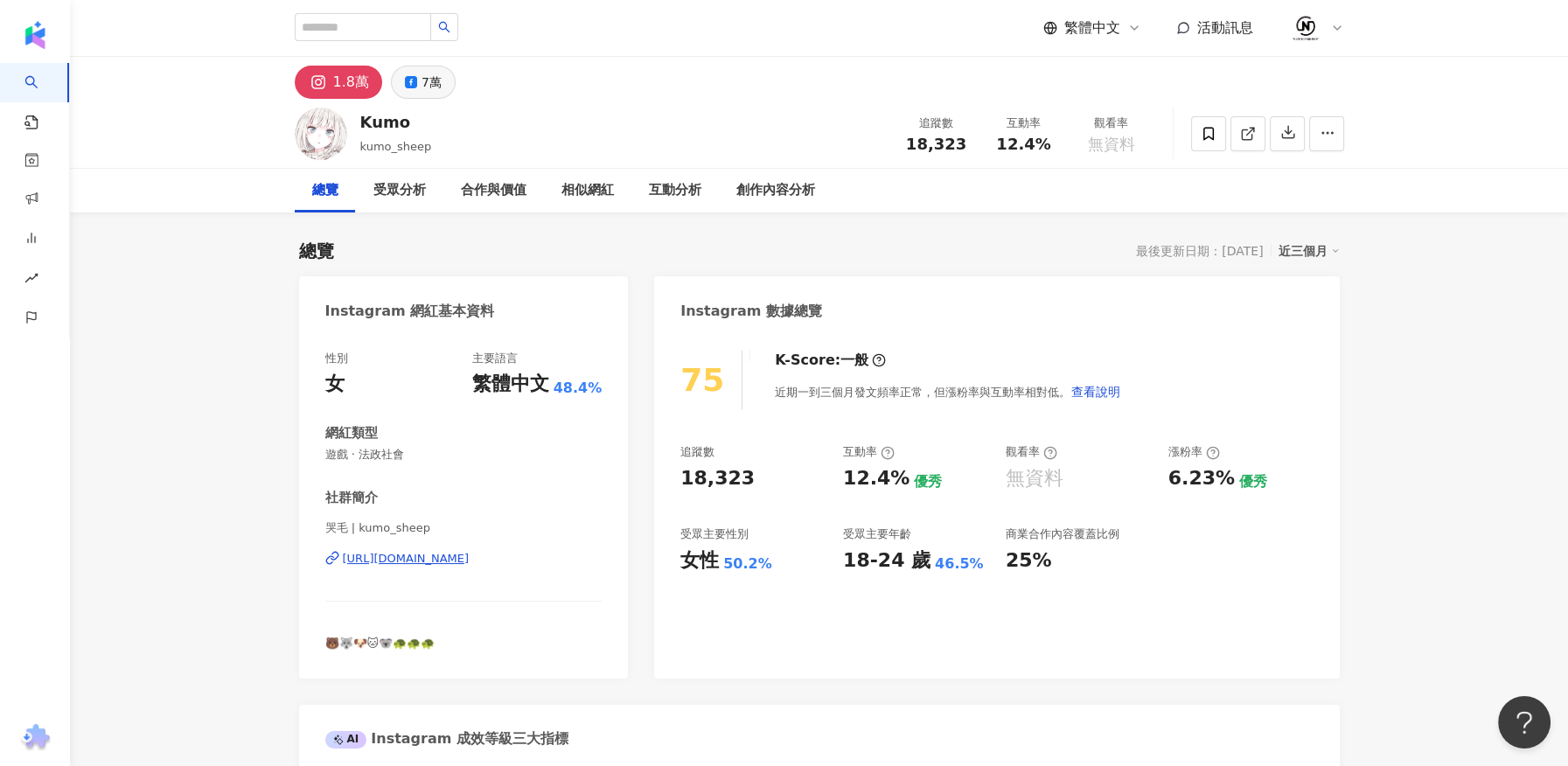
click at [418, 79] on button "7萬" at bounding box center [423, 82] width 64 height 34
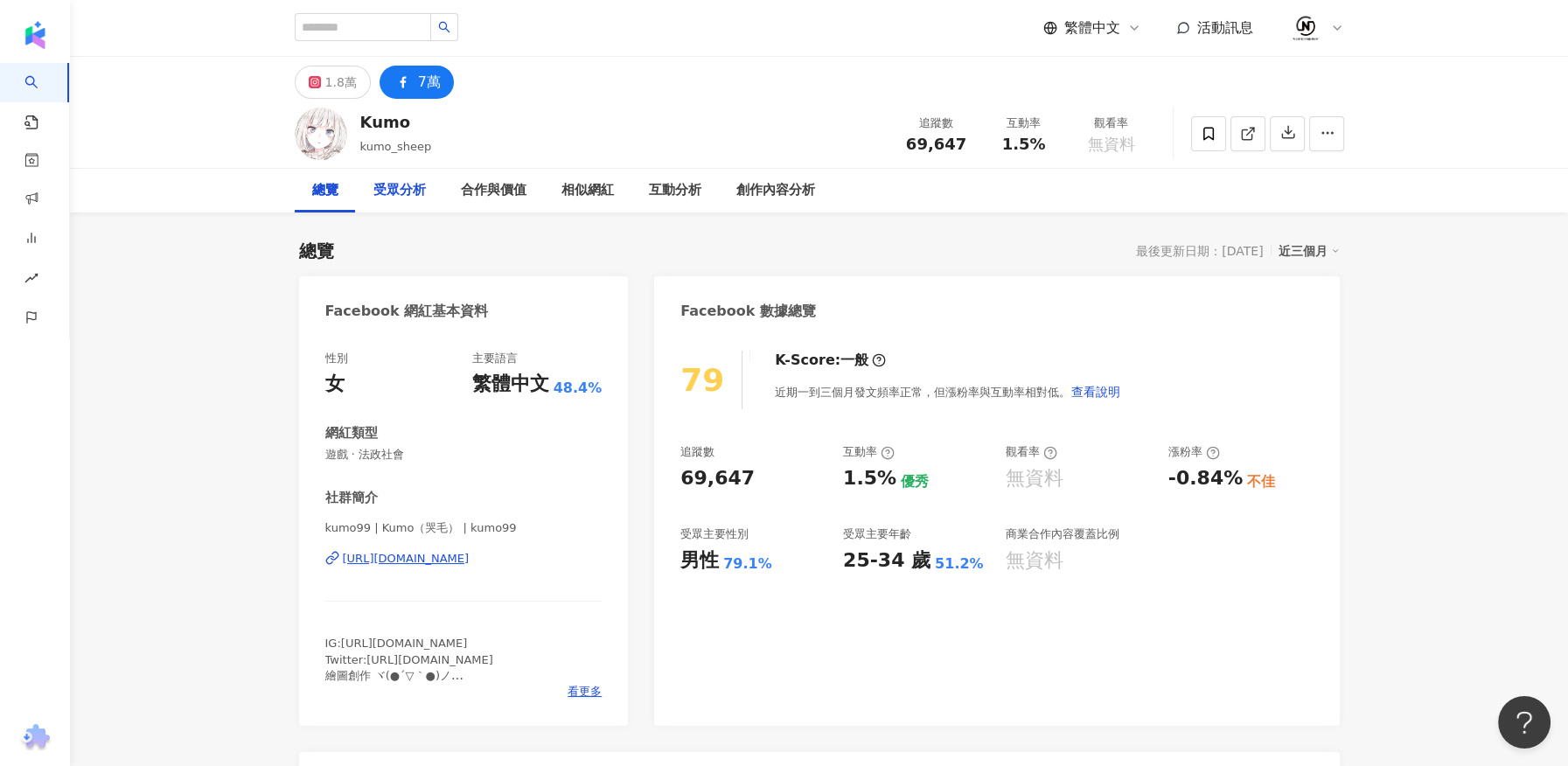
click at [413, 192] on div "受眾分析" at bounding box center [400, 190] width 52 height 21
